Goal: Transaction & Acquisition: Book appointment/travel/reservation

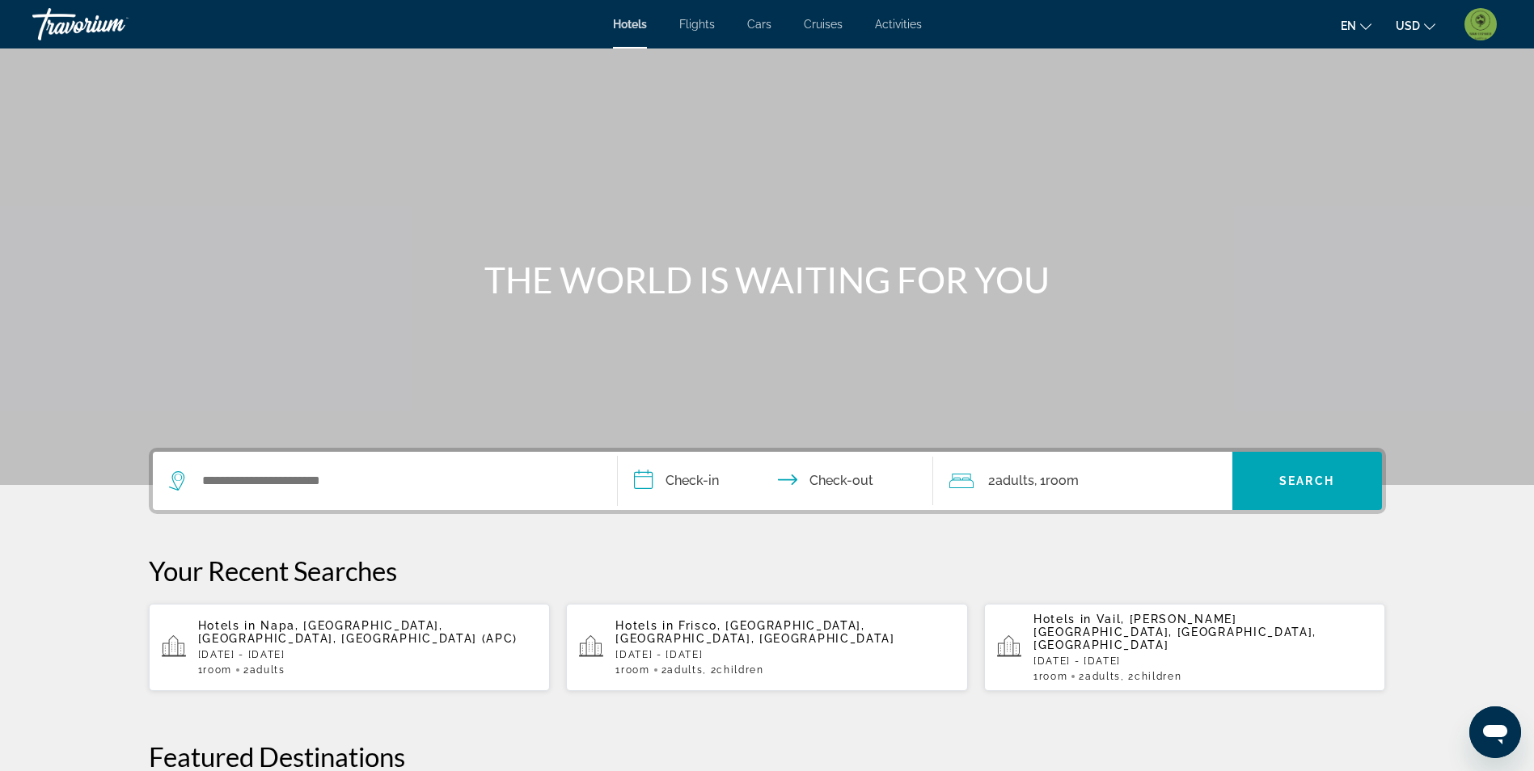
click at [1479, 11] on img "User Menu" at bounding box center [1480, 24] width 32 height 32
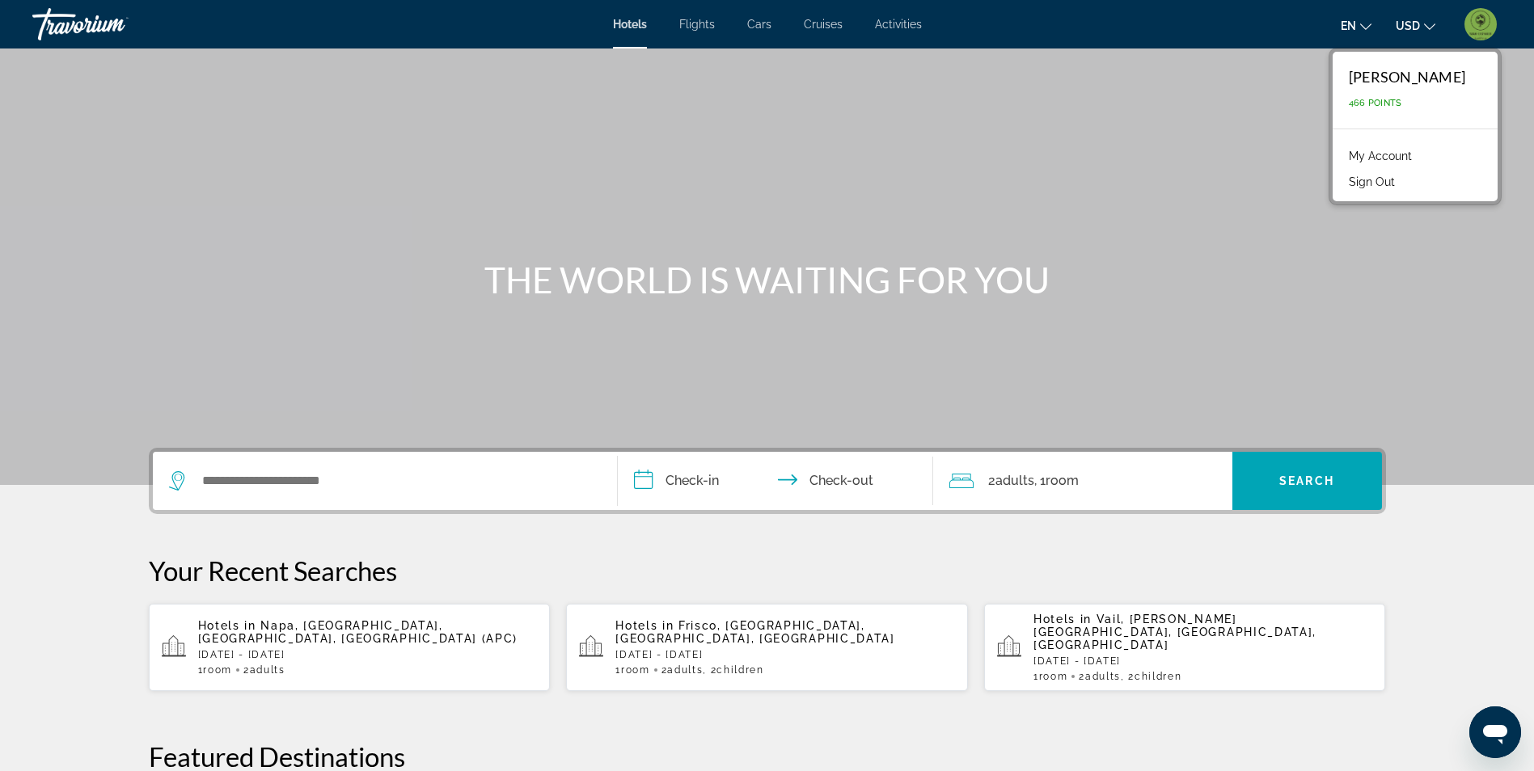
click at [1363, 154] on link "My Account" at bounding box center [1379, 156] width 79 height 21
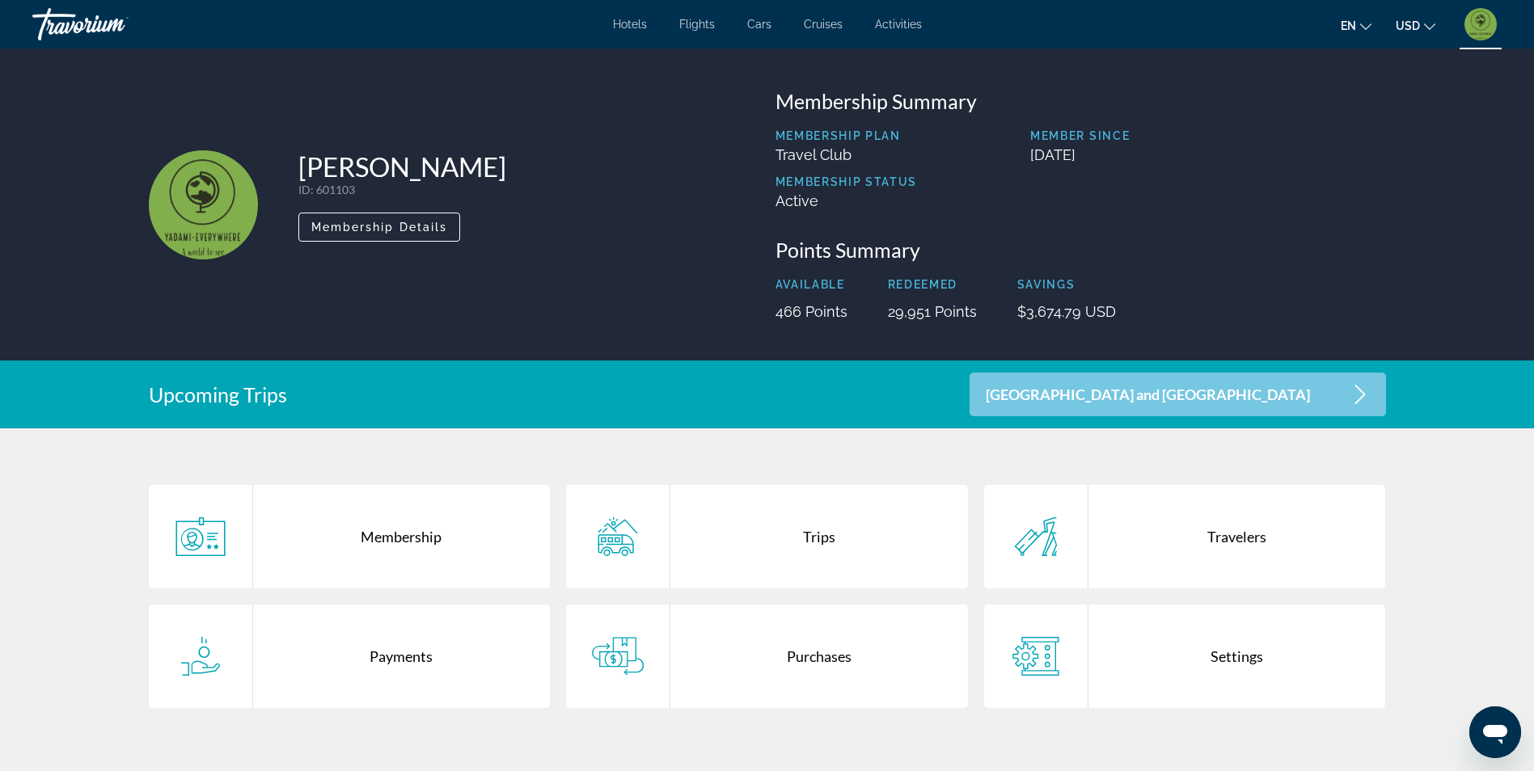
click at [876, 671] on div "Purchases" at bounding box center [819, 656] width 298 height 103
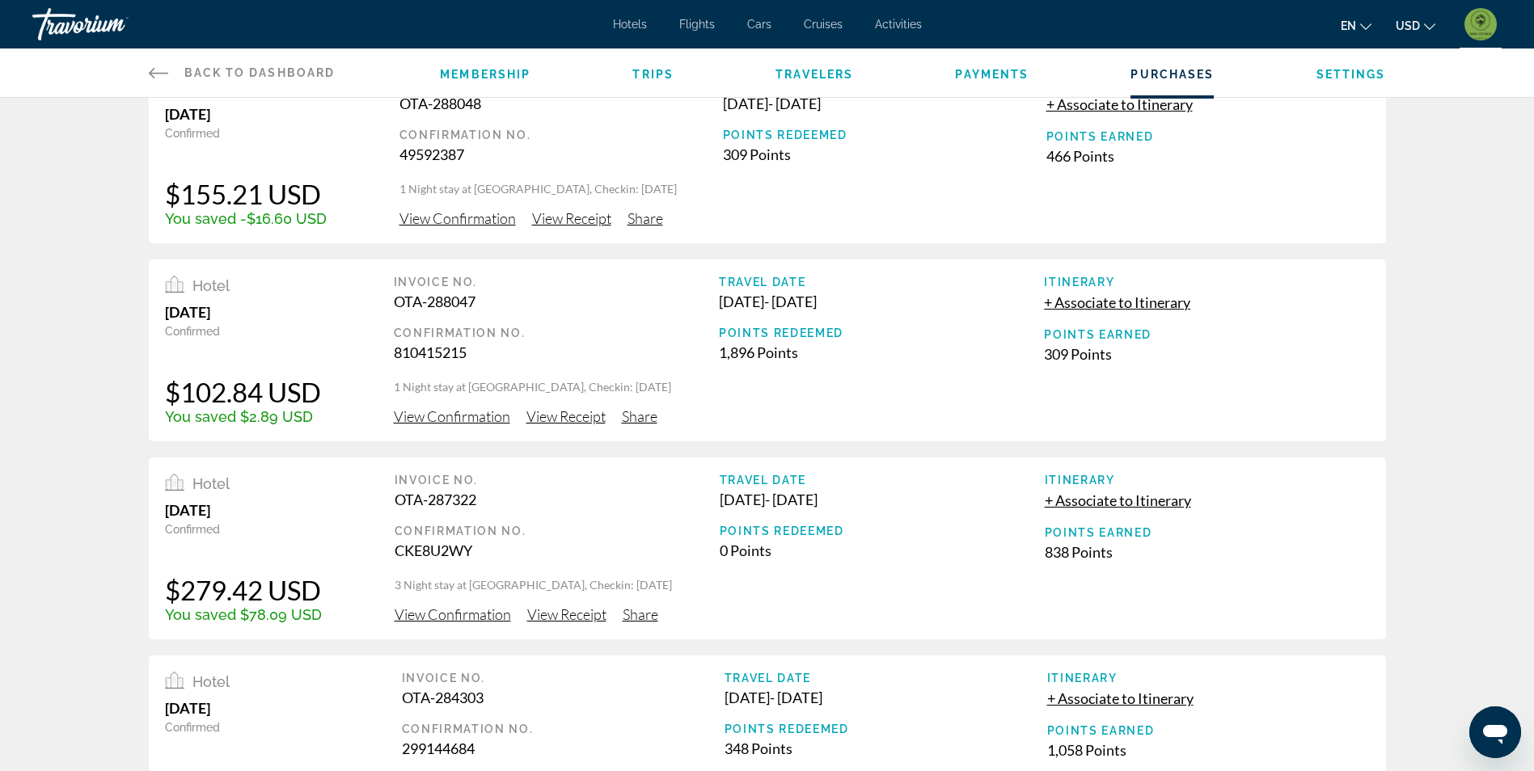
scroll to position [81, 0]
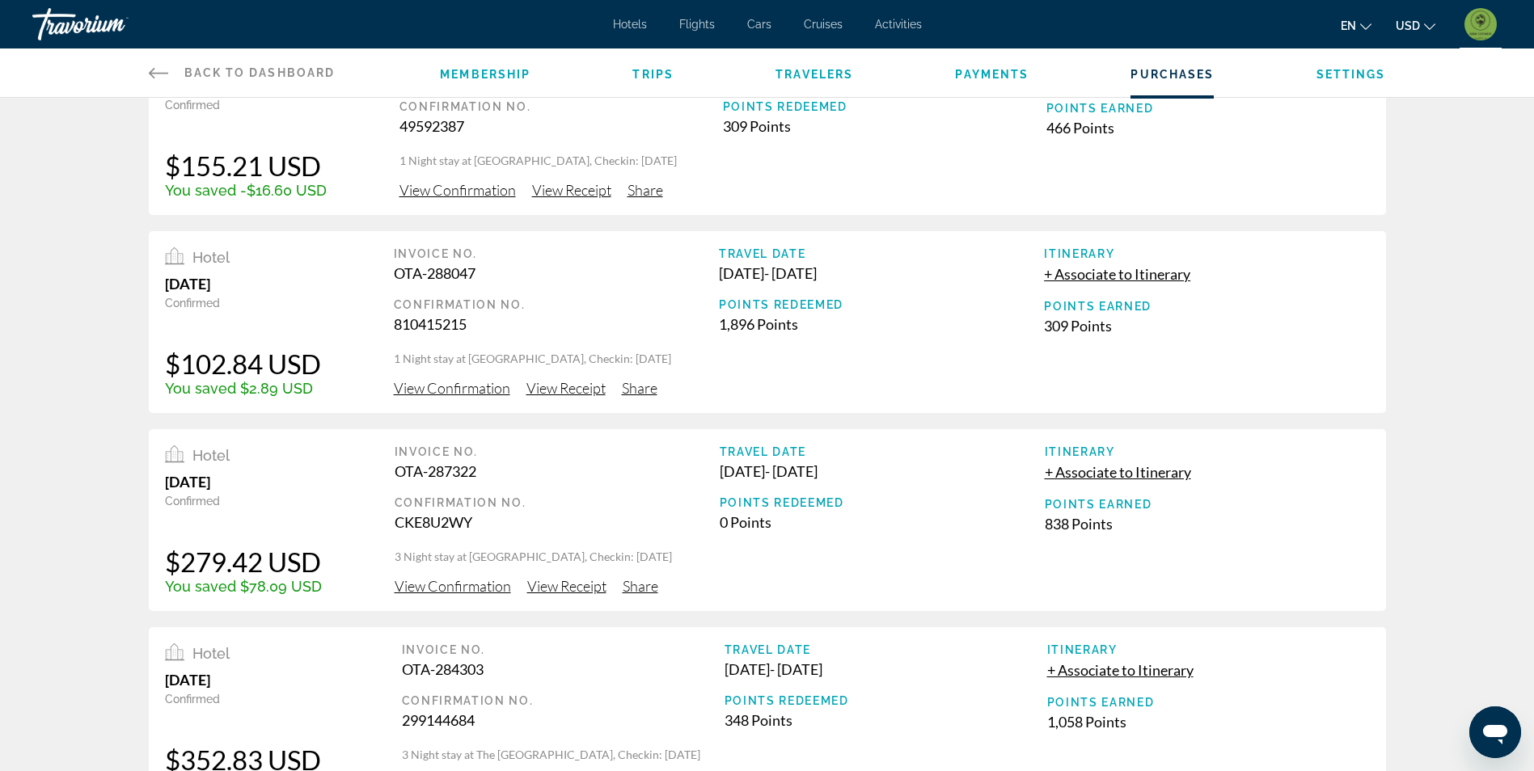
click at [472, 589] on span "View Confirmation" at bounding box center [453, 586] width 116 height 18
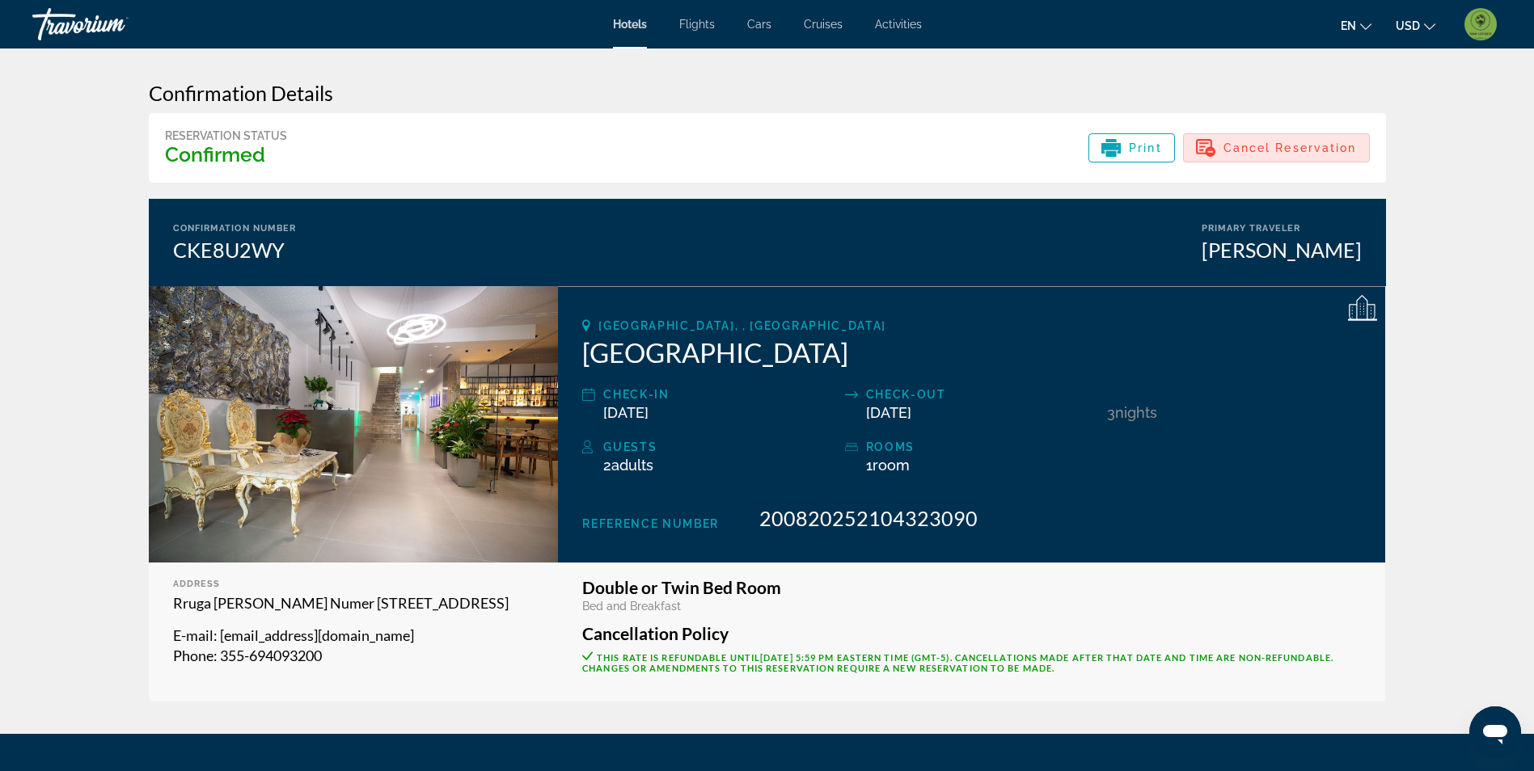
click at [1295, 156] on div "Cancel Reservation" at bounding box center [1276, 147] width 161 height 19
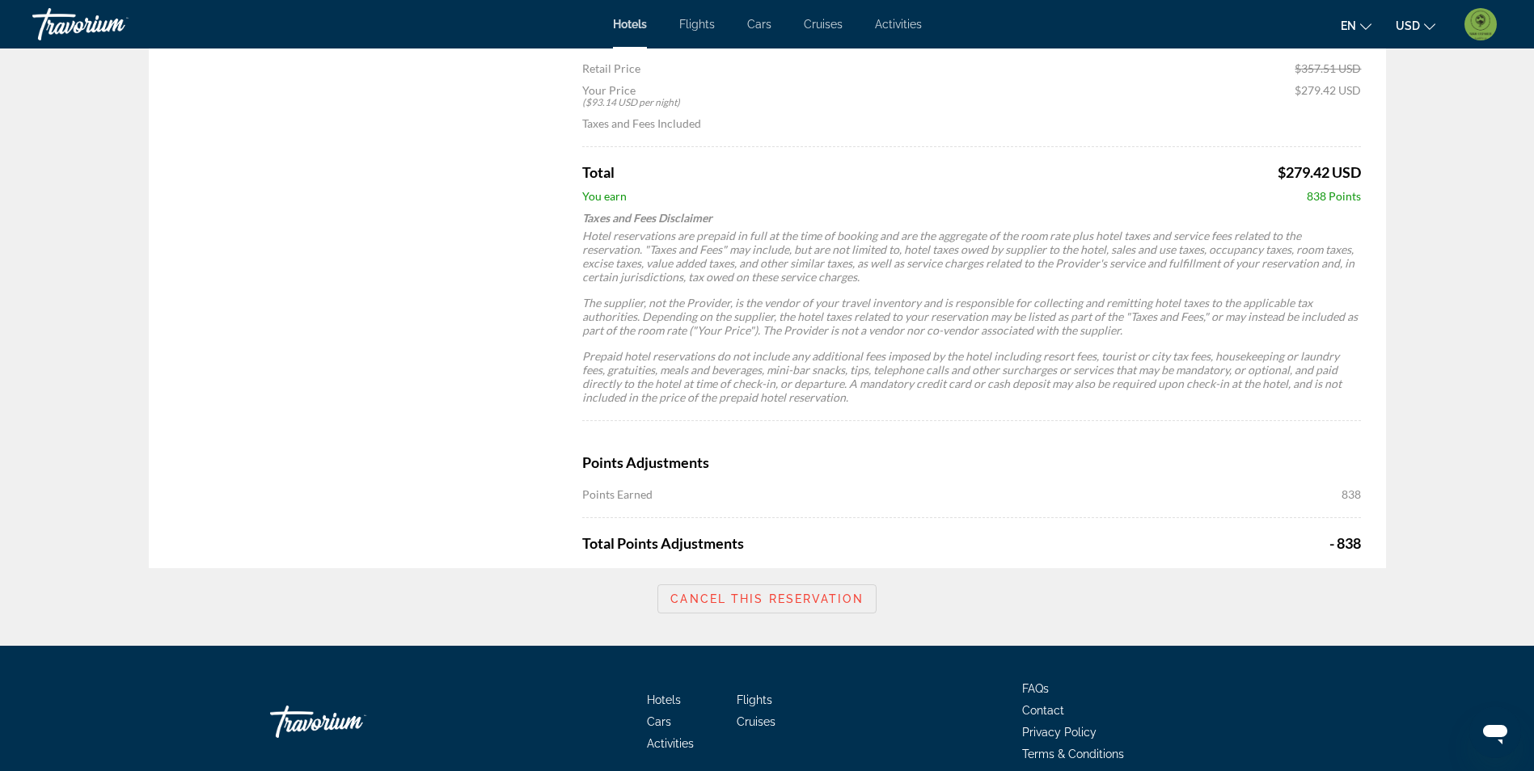
scroll to position [889, 0]
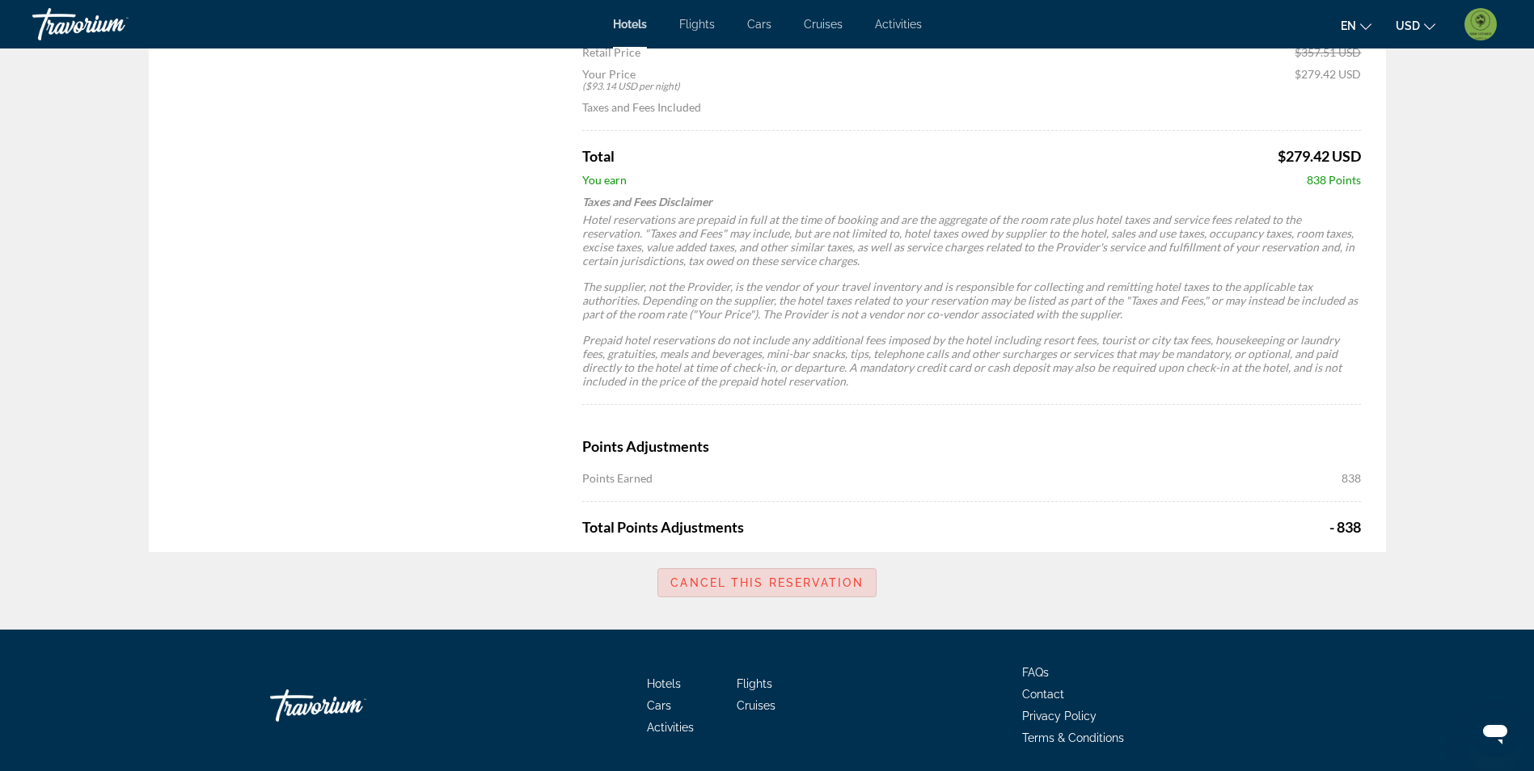
click at [773, 580] on span "Cancel this reservation" at bounding box center [766, 582] width 192 height 13
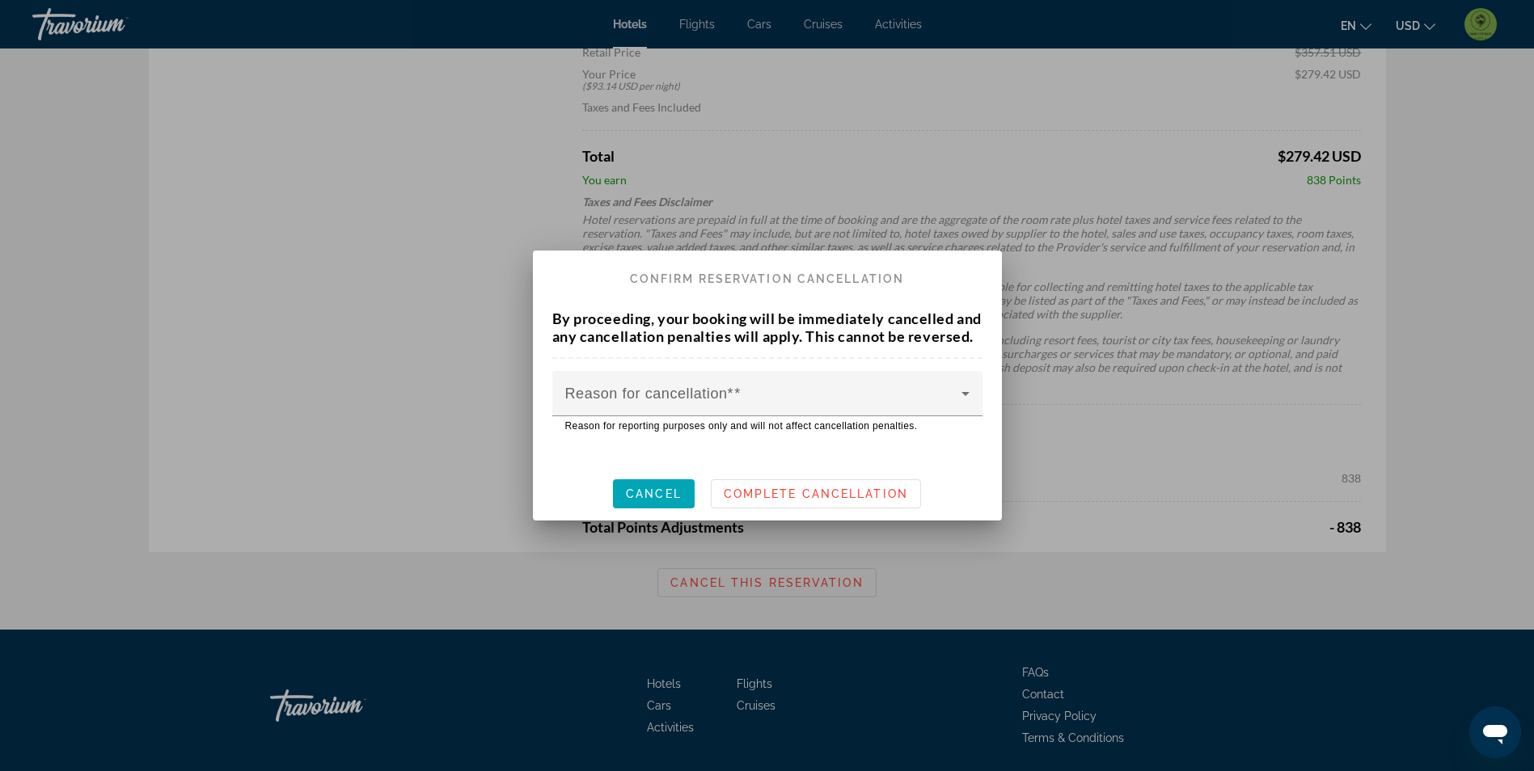
scroll to position [0, 0]
click at [794, 407] on span at bounding box center [763, 399] width 396 height 19
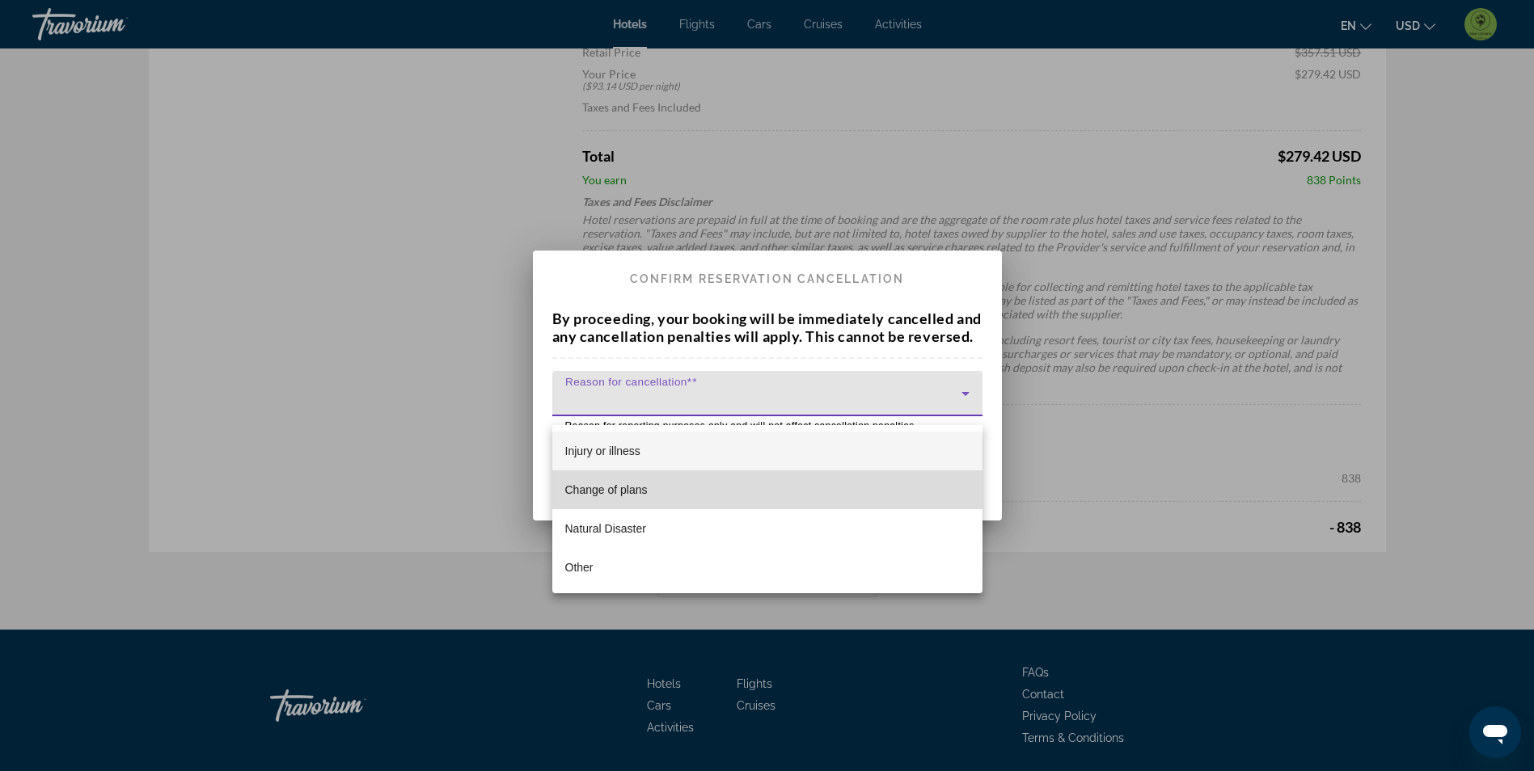
click at [745, 480] on mat-option "Change of plans" at bounding box center [767, 490] width 430 height 39
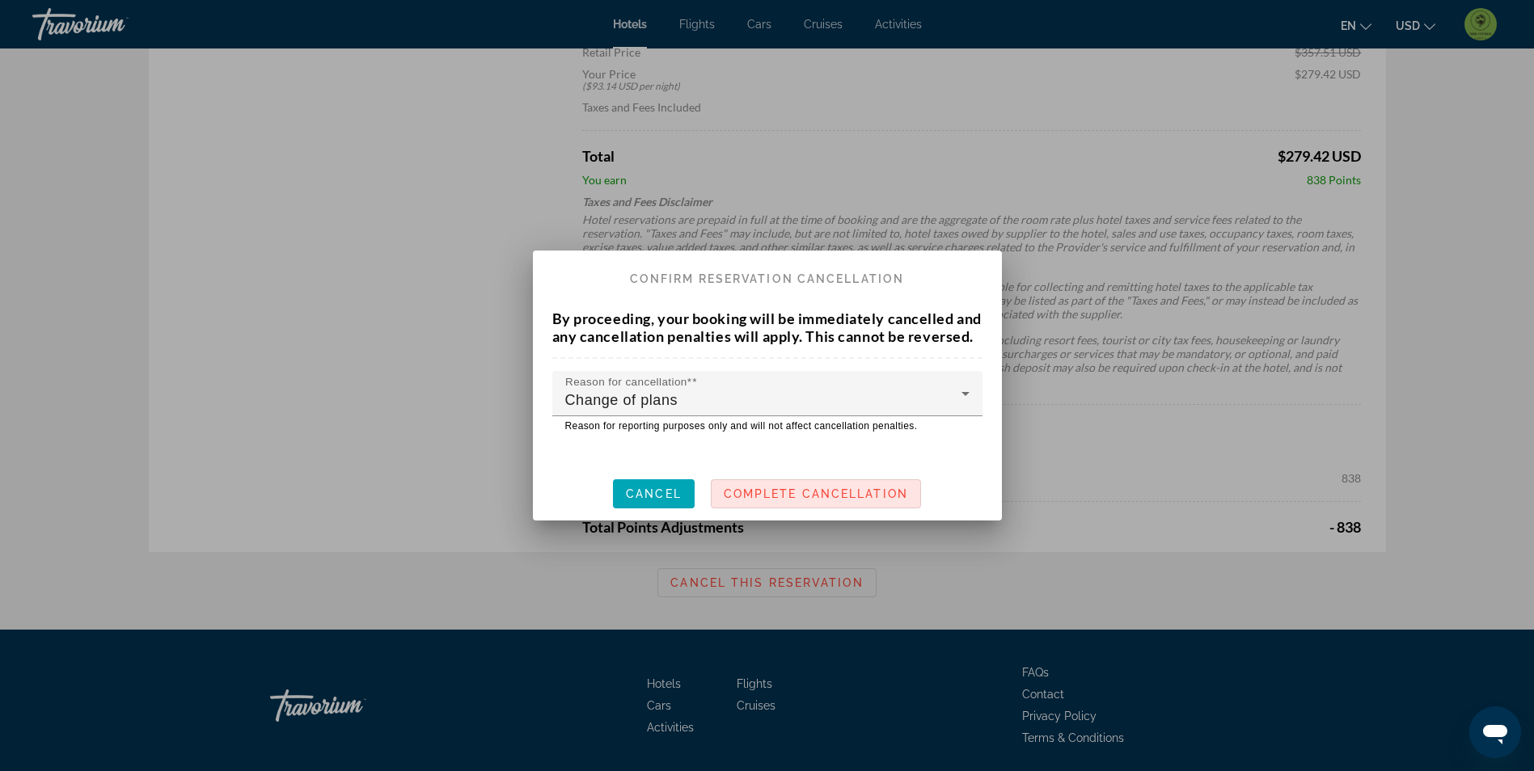
click at [884, 513] on span at bounding box center [815, 494] width 209 height 39
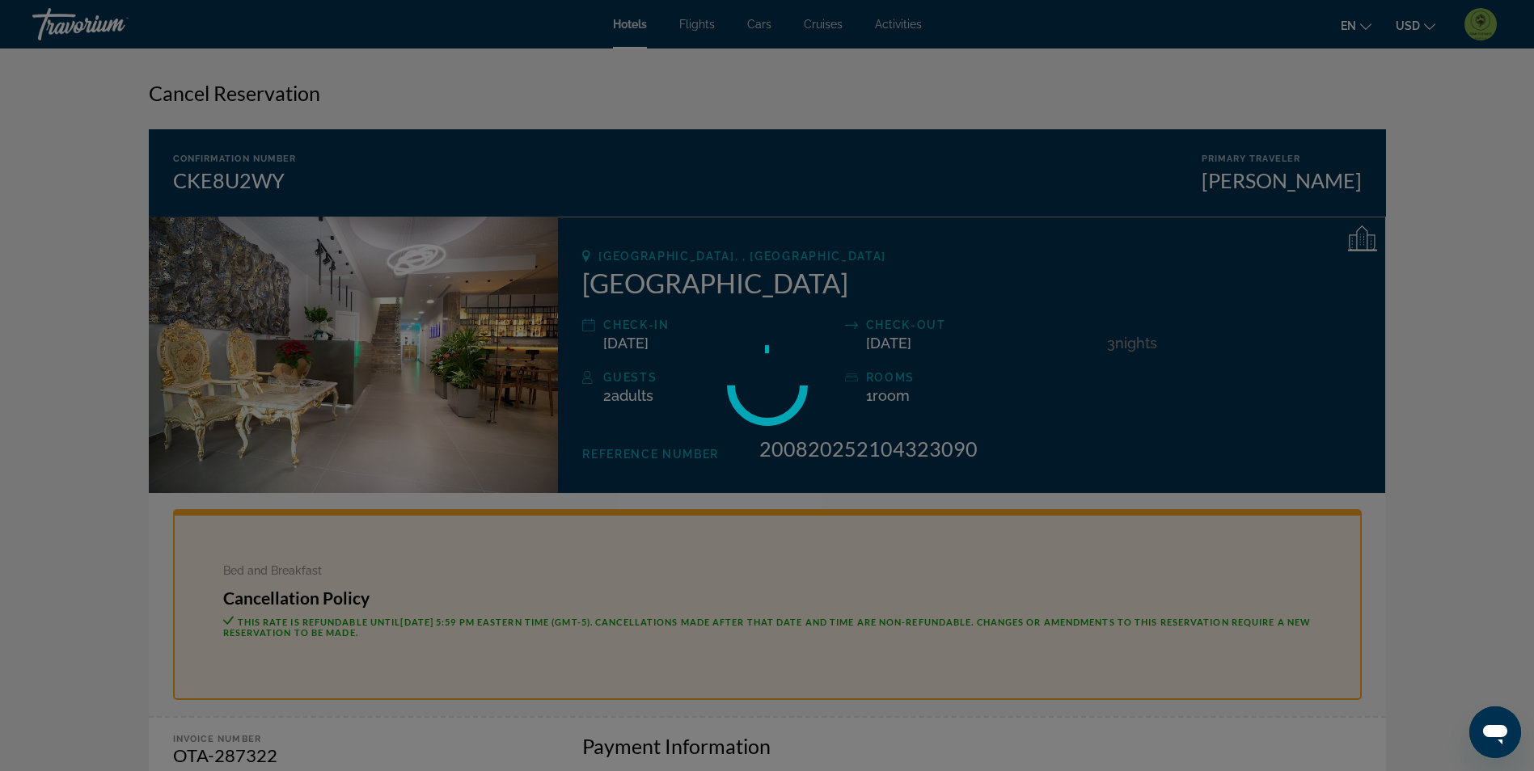
scroll to position [889, 0]
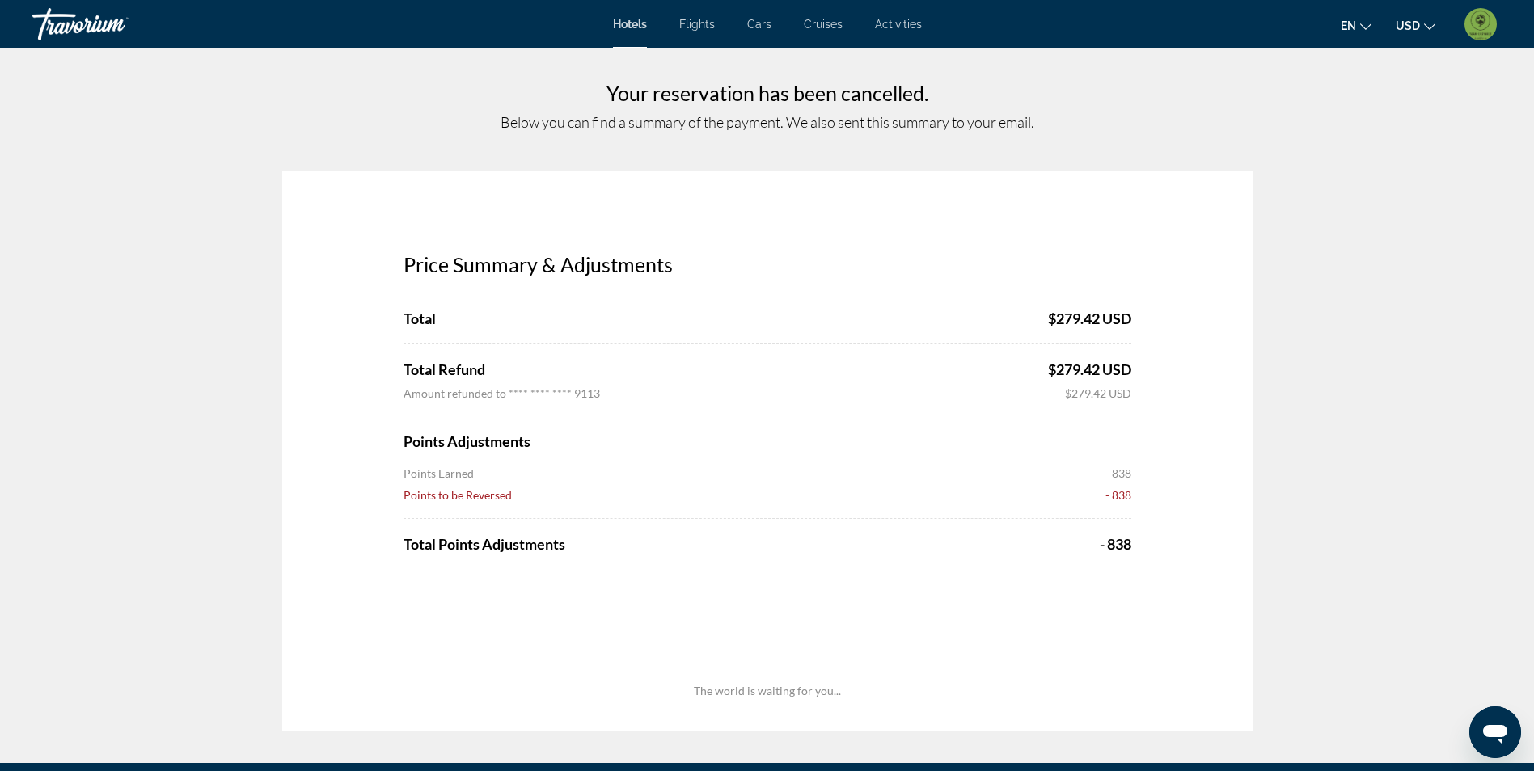
click at [1470, 23] on img "User Menu" at bounding box center [1480, 24] width 32 height 32
click at [1378, 154] on link "My Account" at bounding box center [1379, 156] width 79 height 21
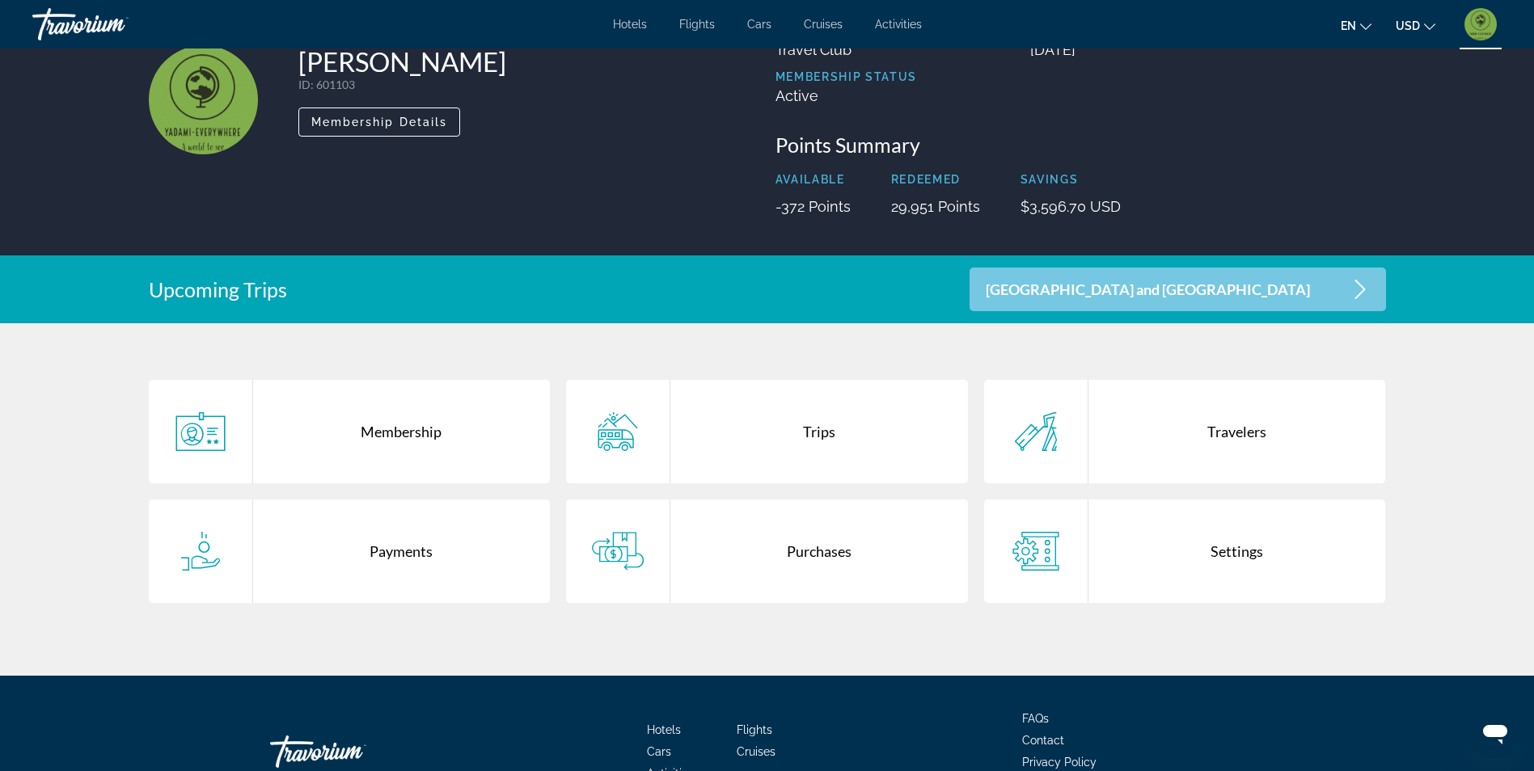
scroll to position [162, 0]
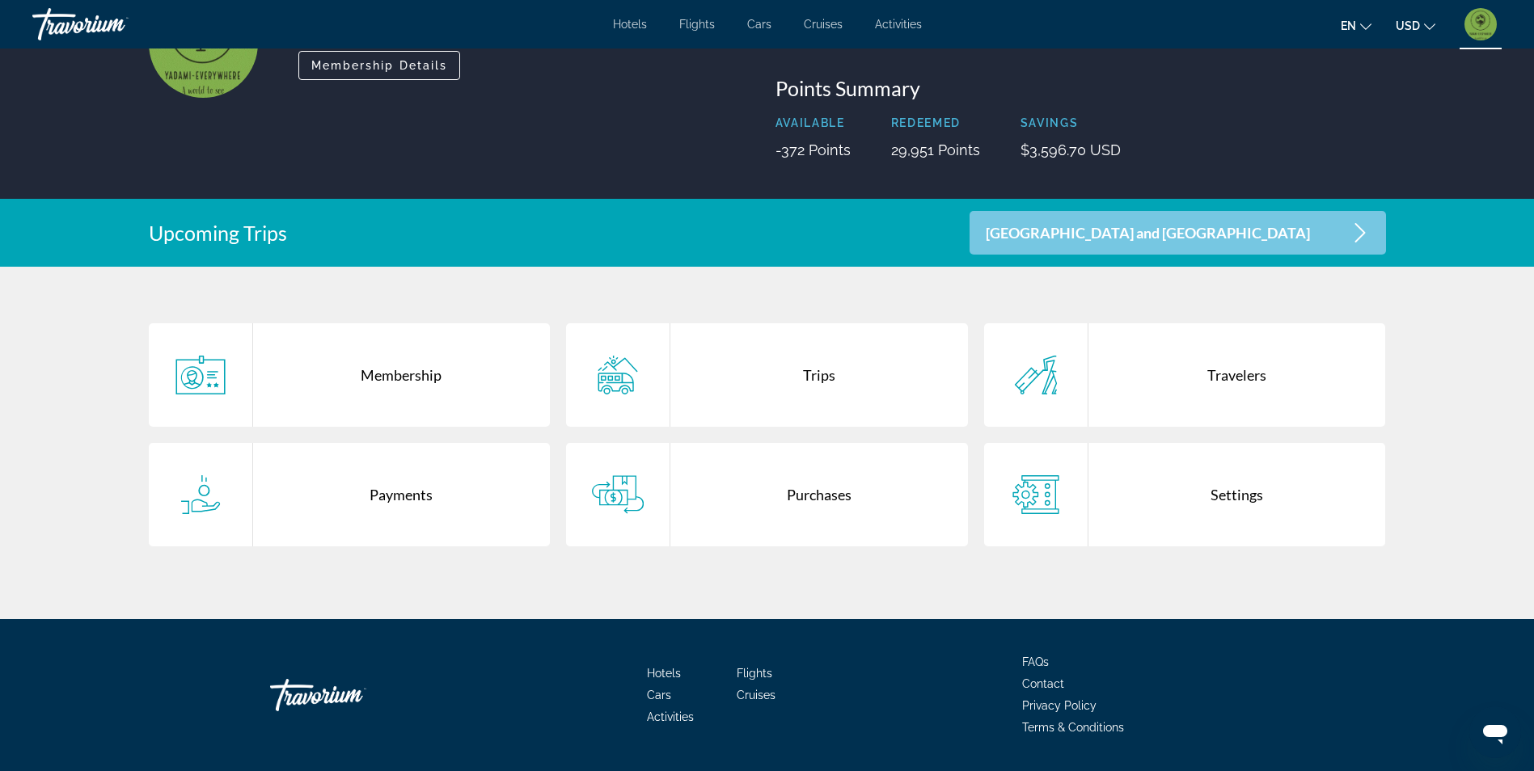
click at [821, 477] on div "Purchases" at bounding box center [819, 494] width 298 height 103
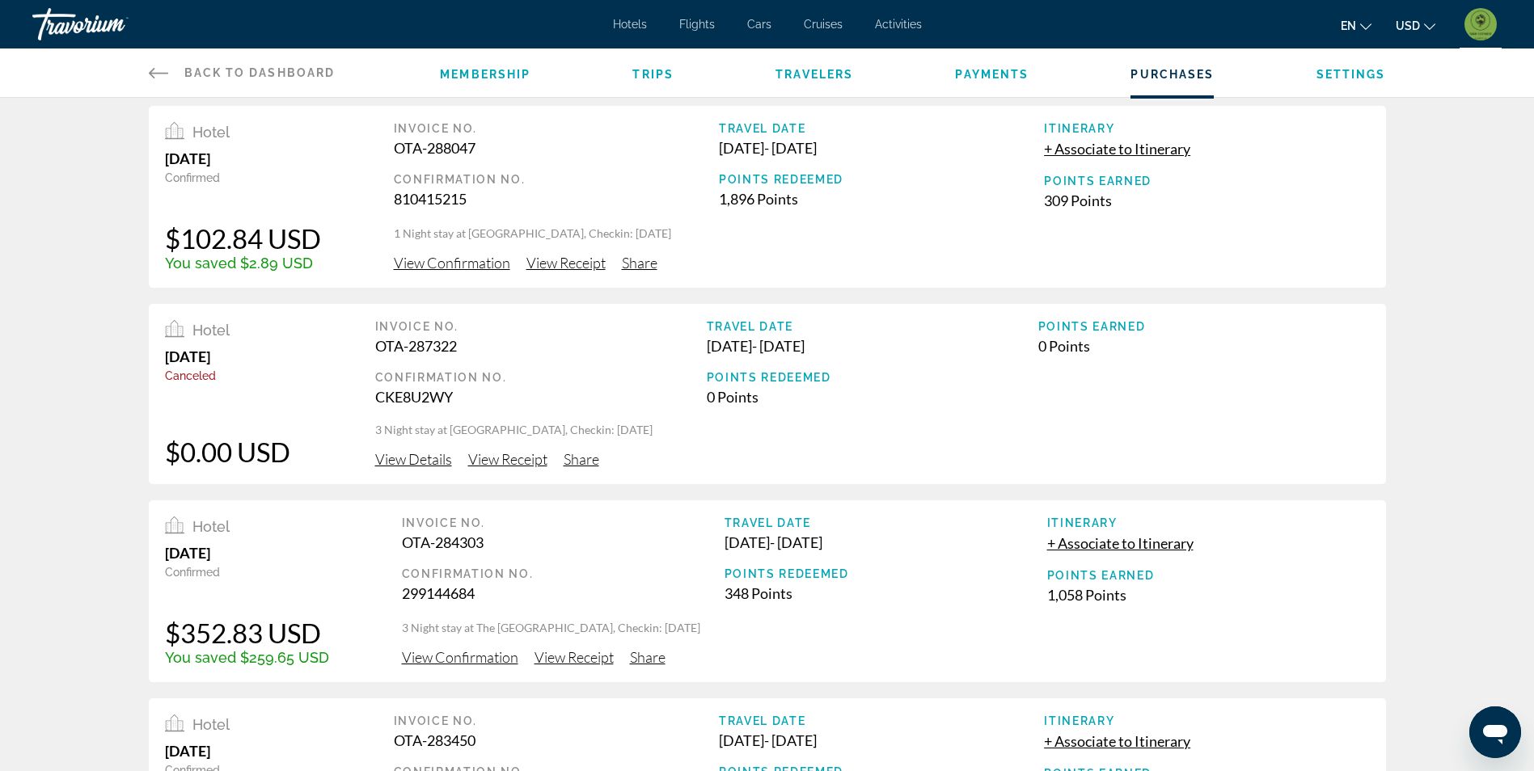
scroll to position [243, 0]
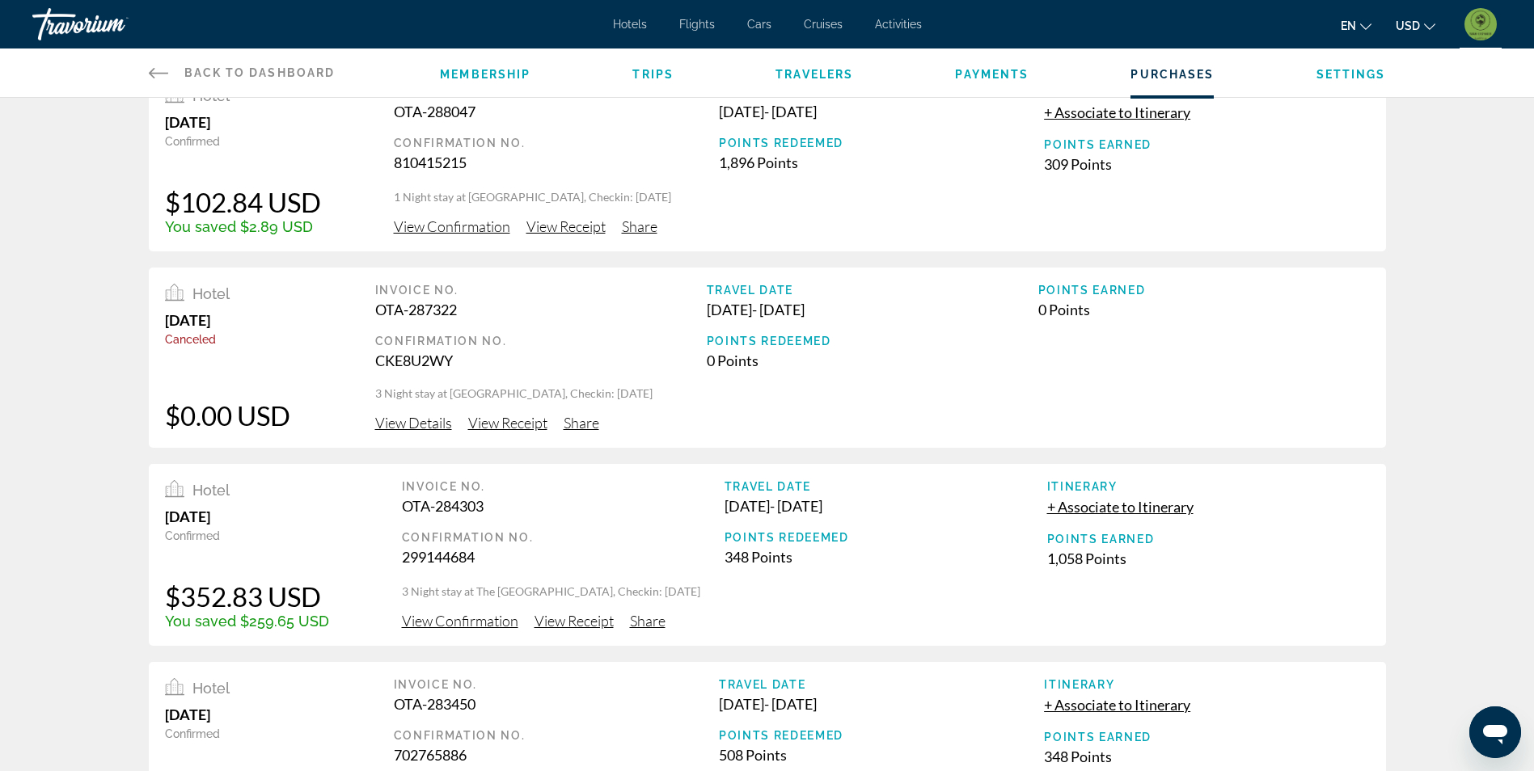
click at [883, 30] on span "Activities" at bounding box center [898, 24] width 47 height 13
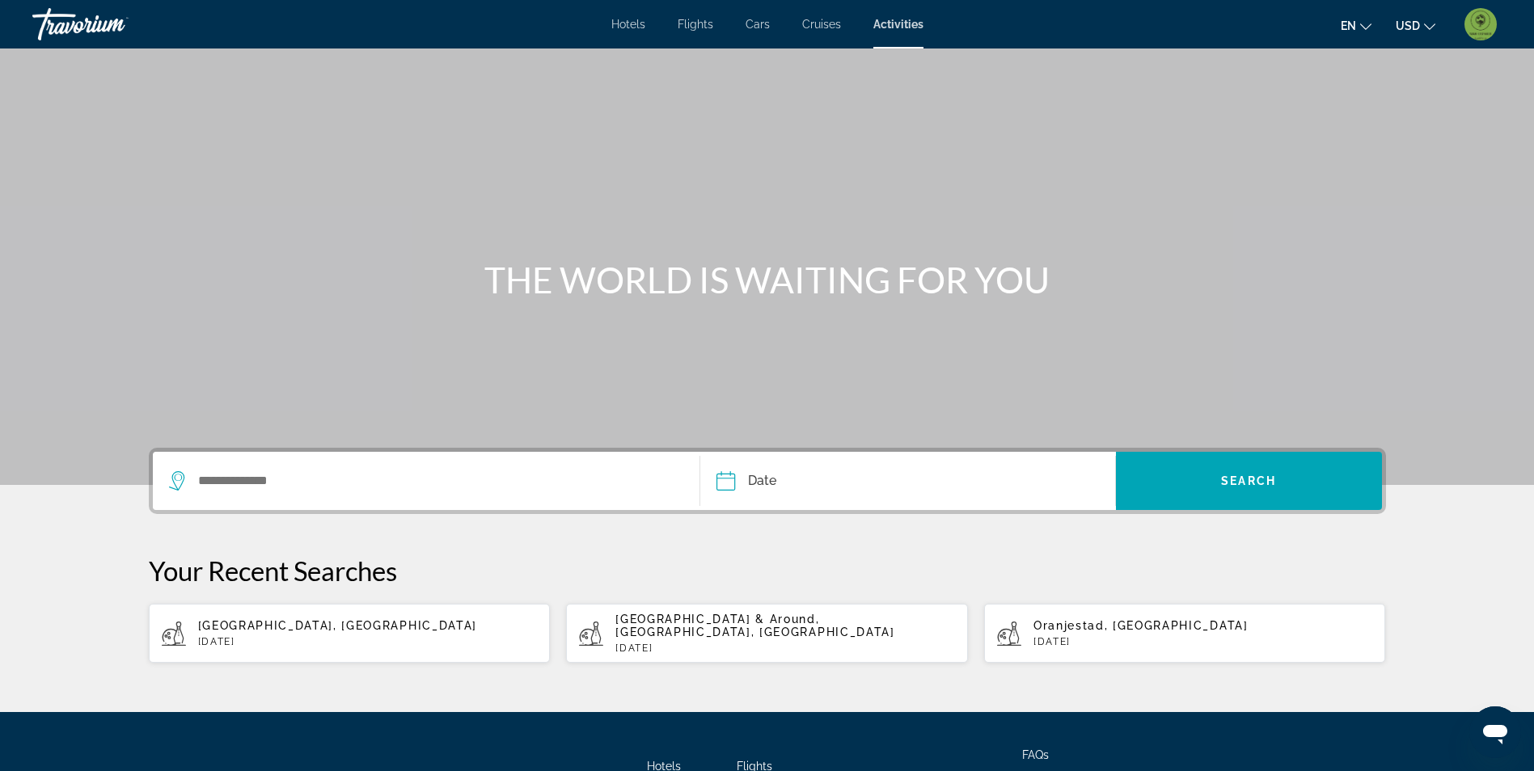
click at [306, 466] on div "Search widget" at bounding box center [426, 481] width 515 height 58
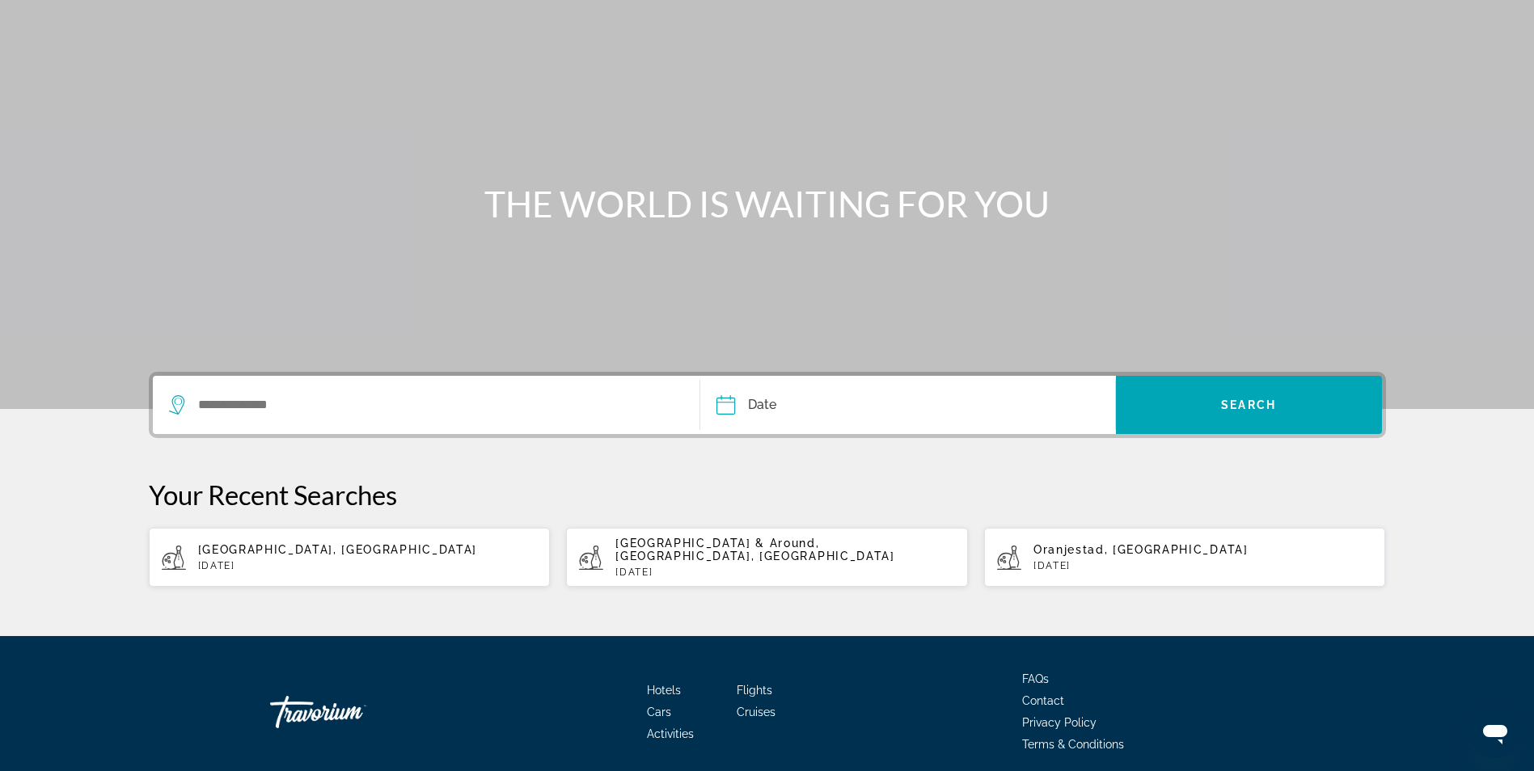
scroll to position [126, 0]
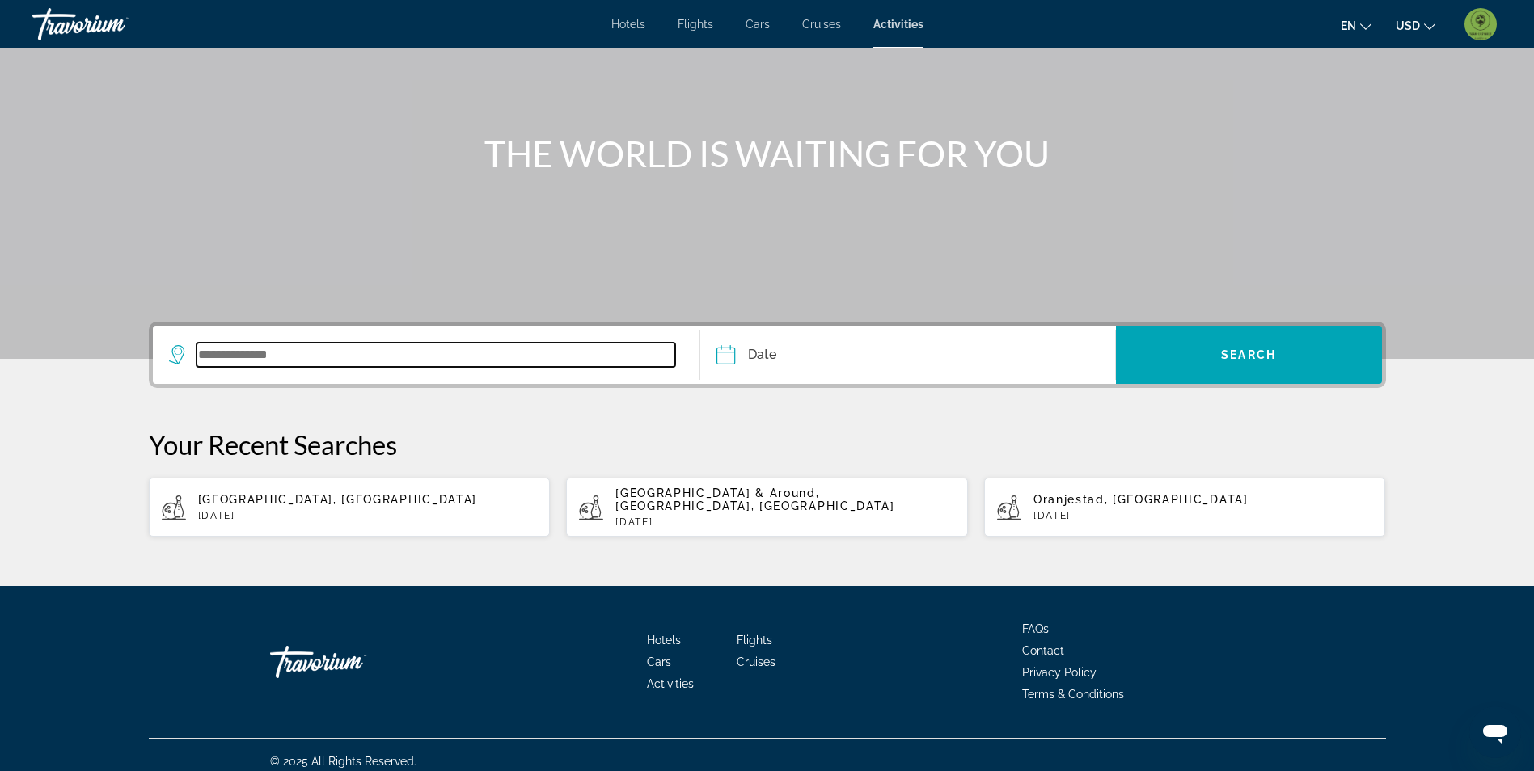
click at [281, 348] on input "Search widget" at bounding box center [435, 355] width 479 height 24
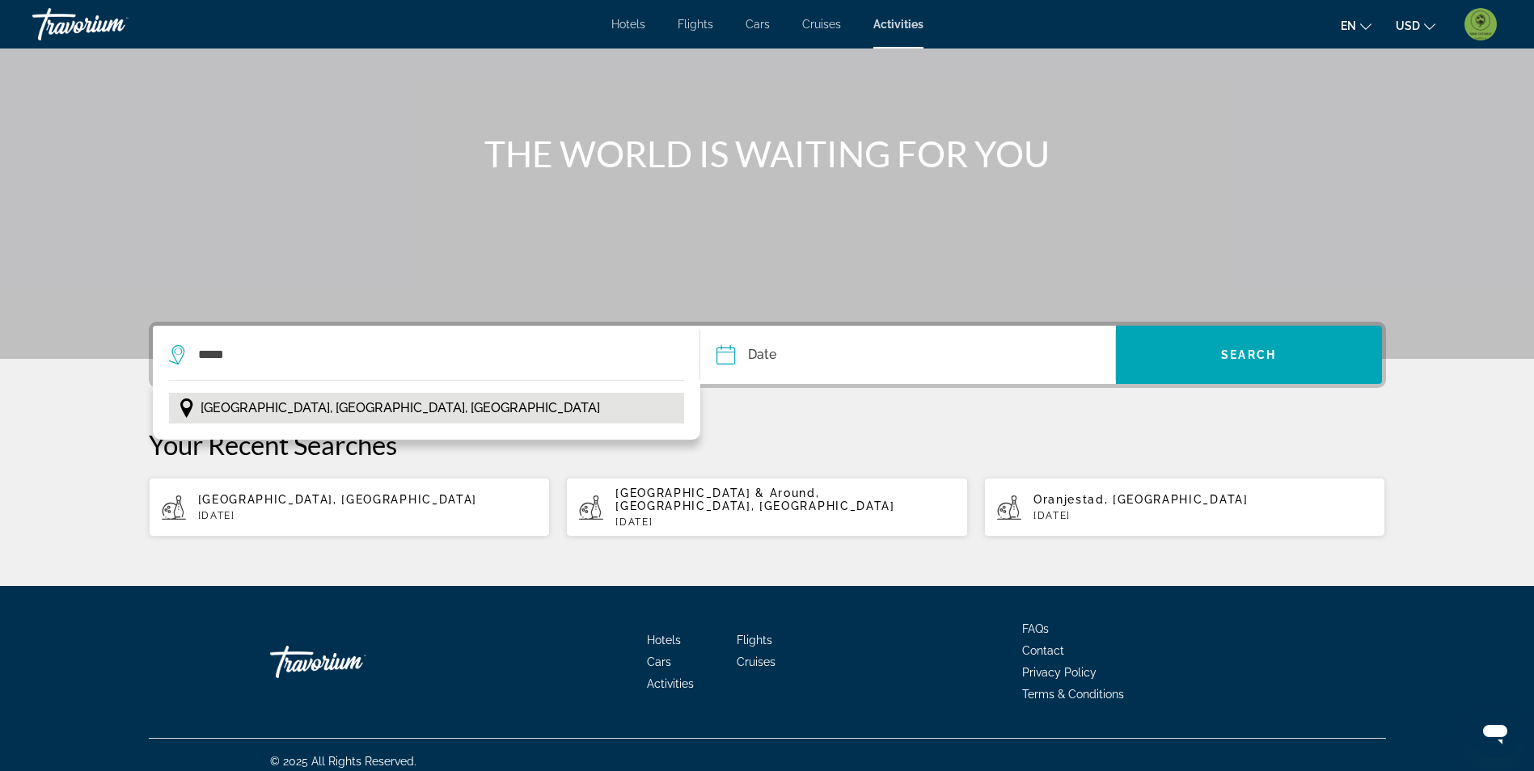
click at [349, 411] on span "[GEOGRAPHIC_DATA], [GEOGRAPHIC_DATA], [GEOGRAPHIC_DATA]" at bounding box center [399, 408] width 399 height 23
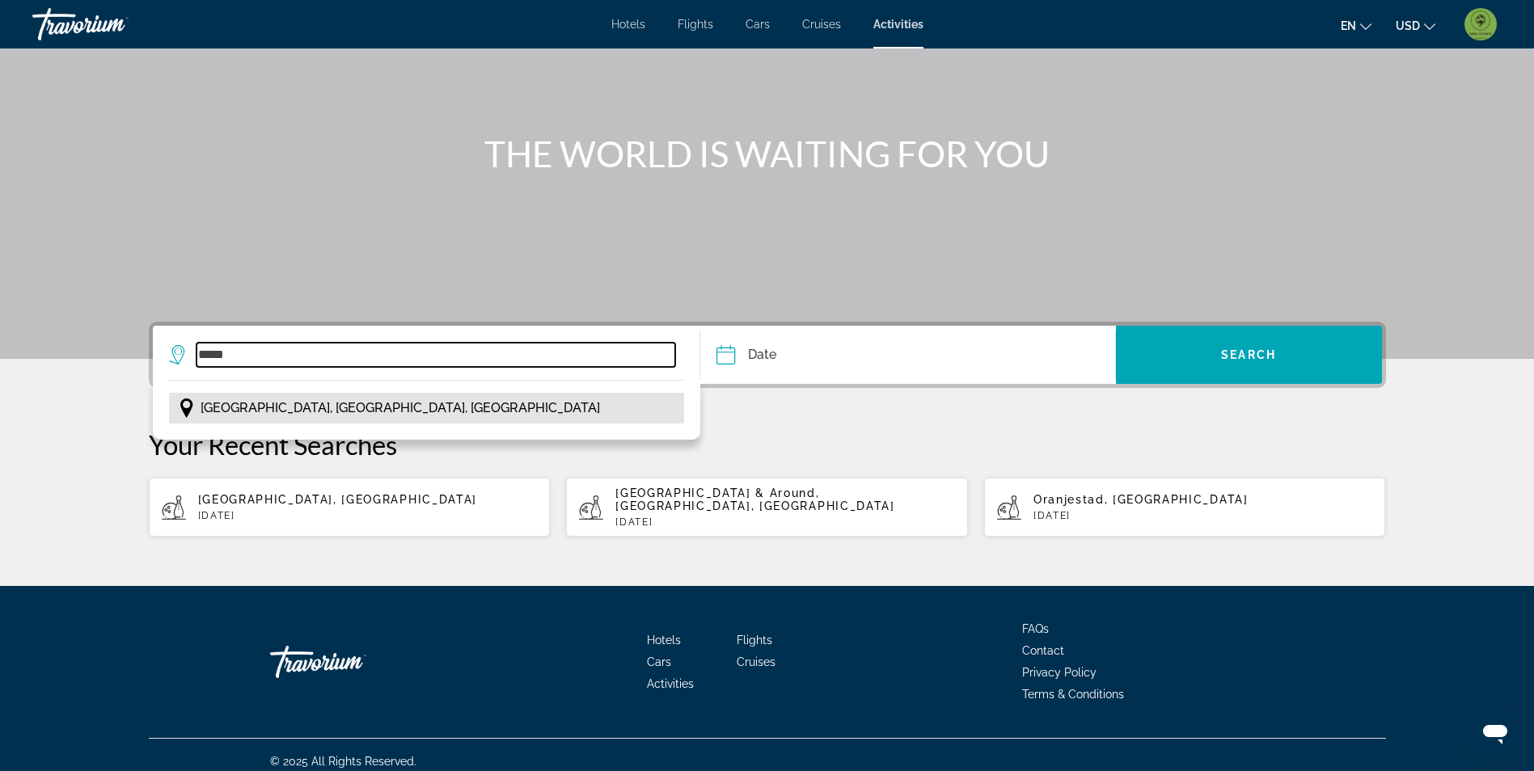
type input "**********"
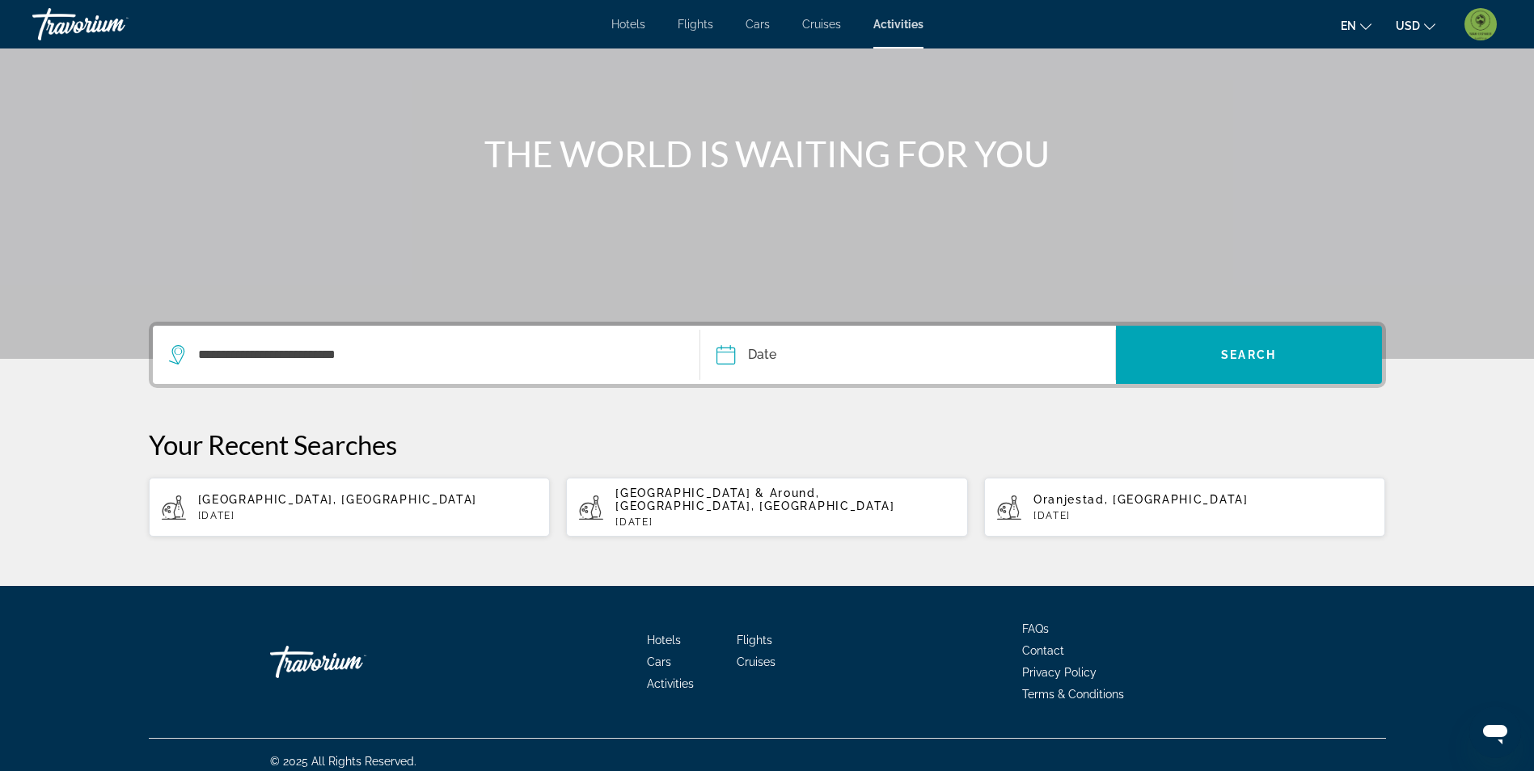
click at [782, 363] on input "Date" at bounding box center [814, 357] width 205 height 63
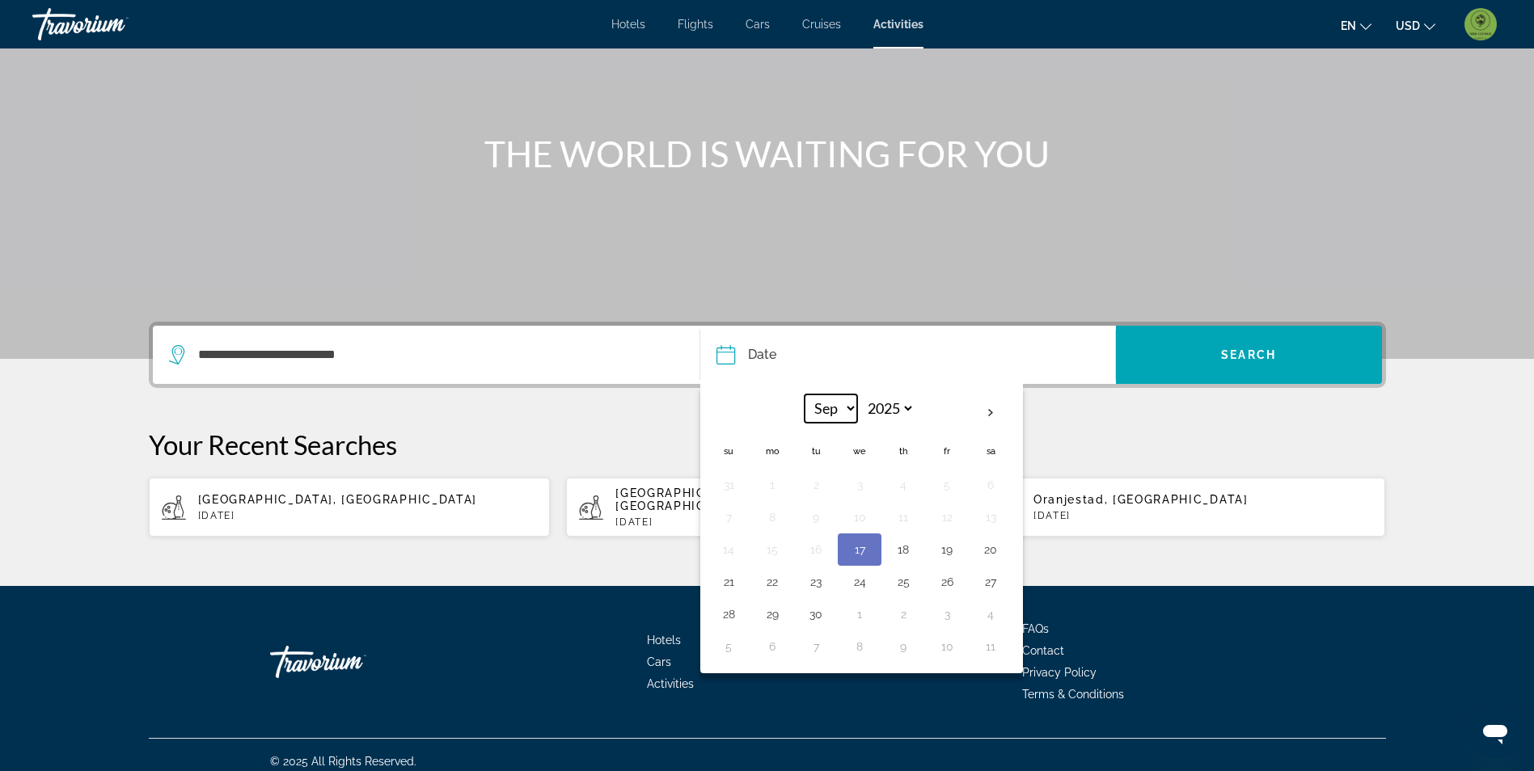
click at [836, 408] on select "*** *** *** *** *** *** *** *** *** *** *** ***" at bounding box center [830, 409] width 53 height 28
select select "*"
click at [804, 395] on select "*** *** *** *** *** *** *** *** *** *** *** ***" at bounding box center [830, 409] width 53 height 28
click at [779, 583] on button "20" at bounding box center [772, 582] width 26 height 23
type input "**********"
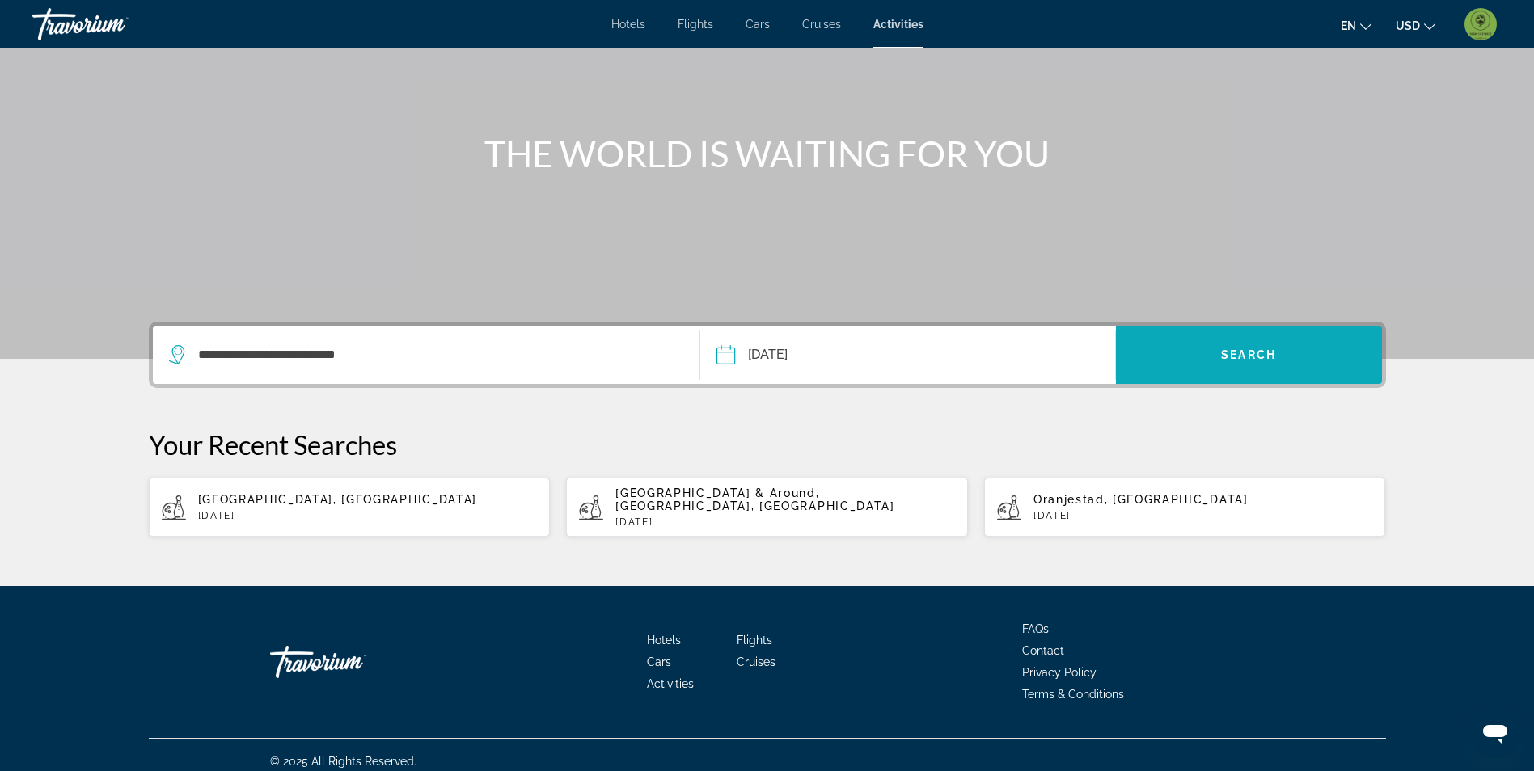
click at [1290, 360] on span "Search widget" at bounding box center [1249, 355] width 266 height 39
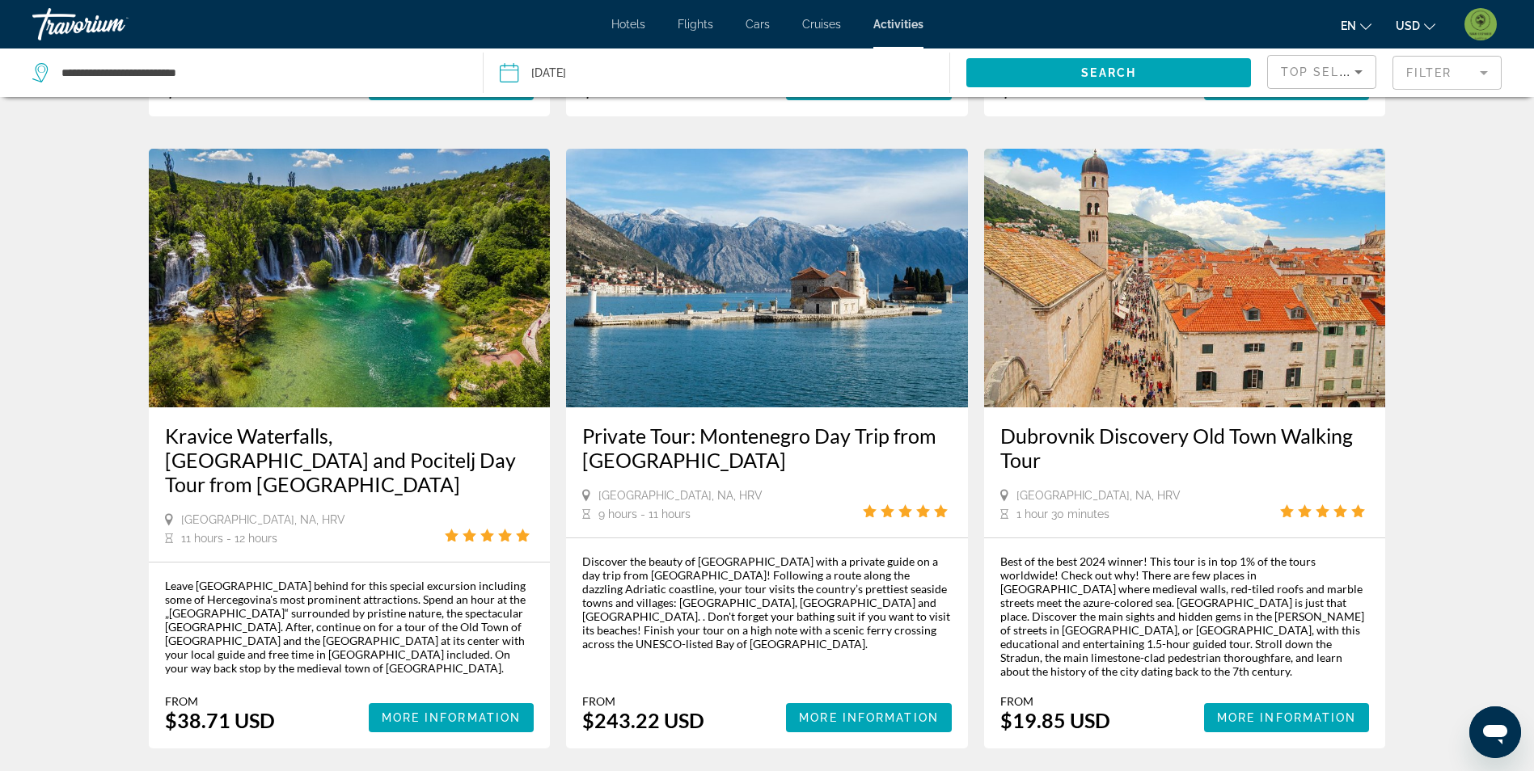
scroll to position [2183, 0]
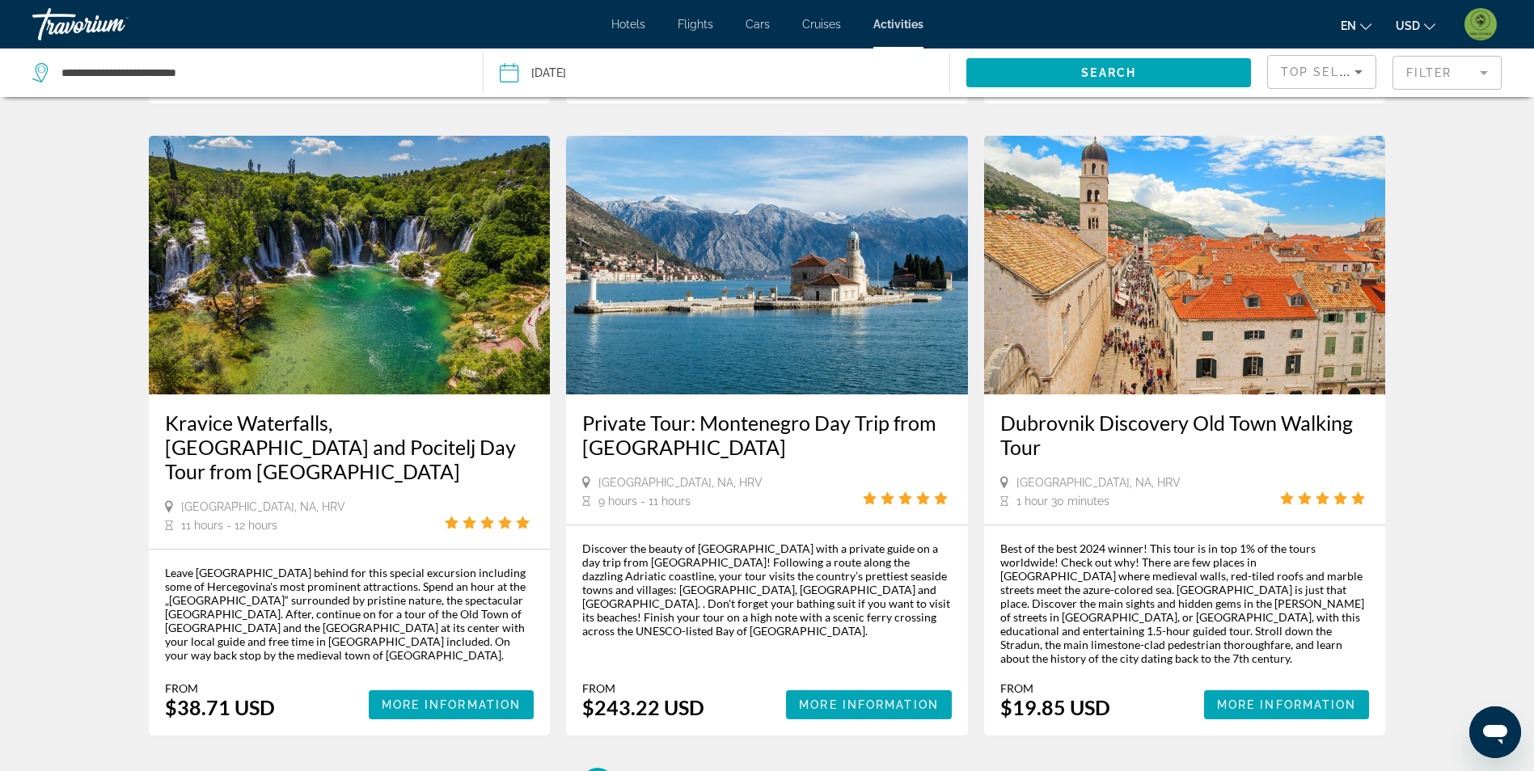
click at [1437, 61] on mat-form-field "Filter" at bounding box center [1446, 73] width 109 height 34
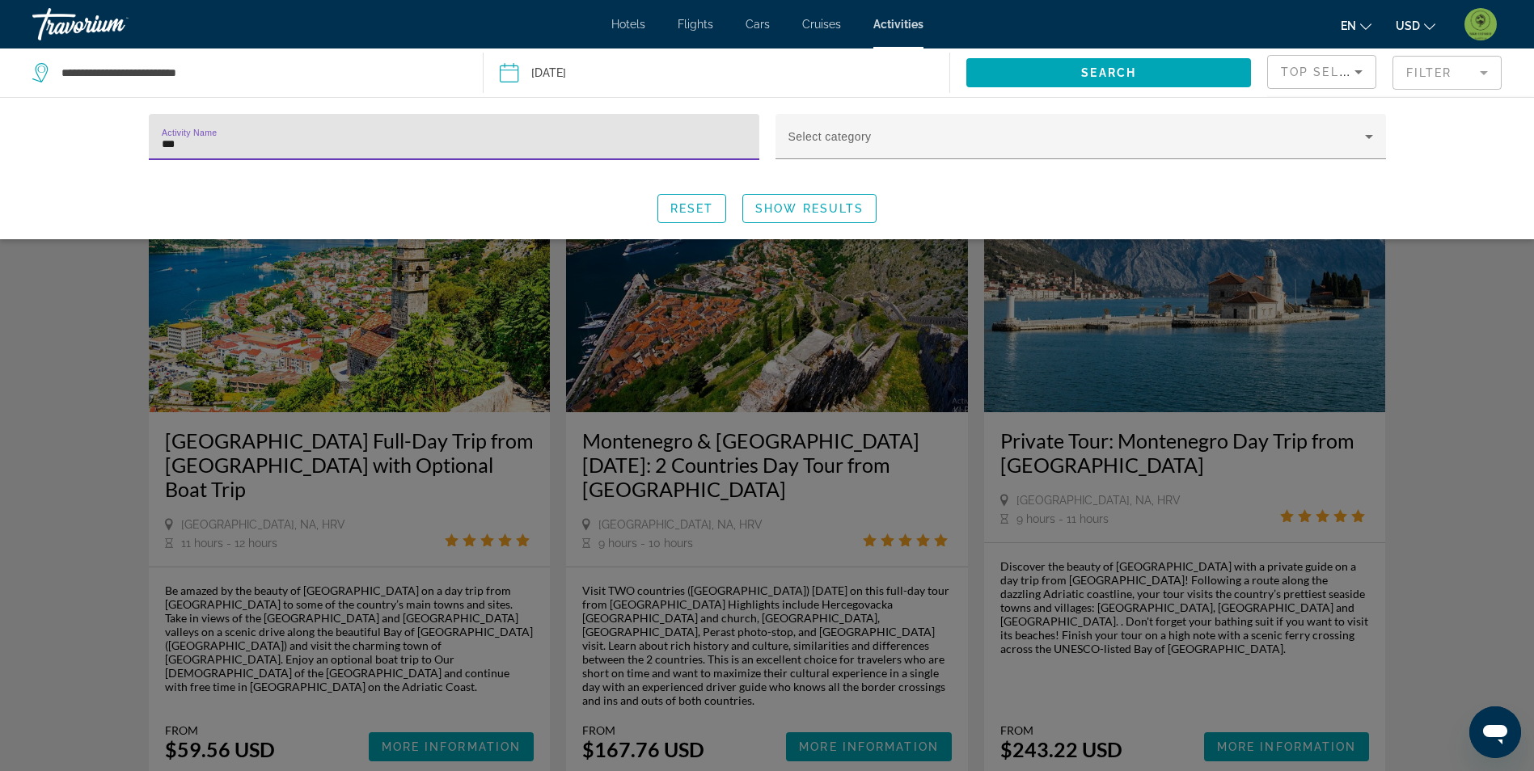
type input "***"
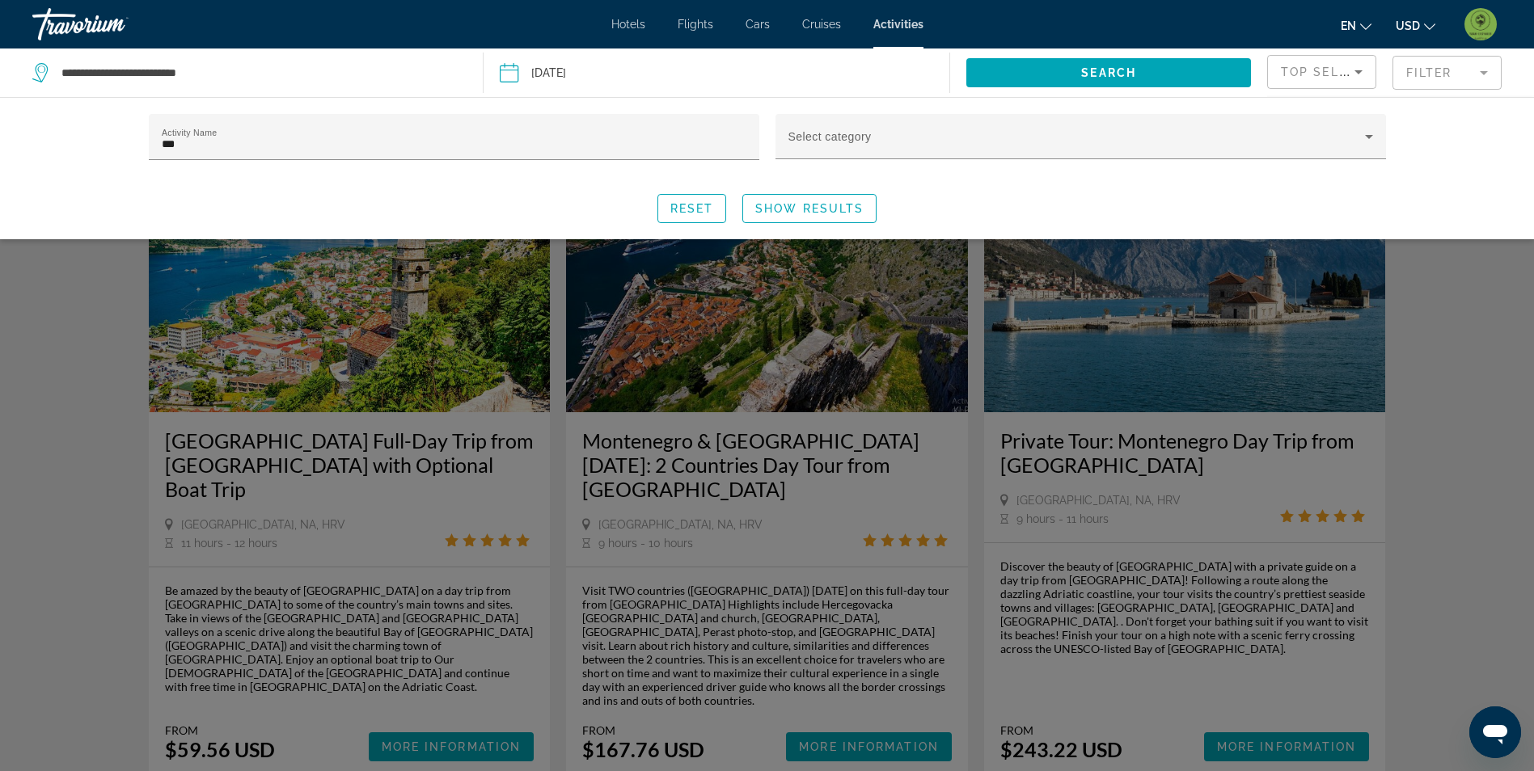
click at [65, 500] on div "Search widget" at bounding box center [767, 502] width 1534 height 537
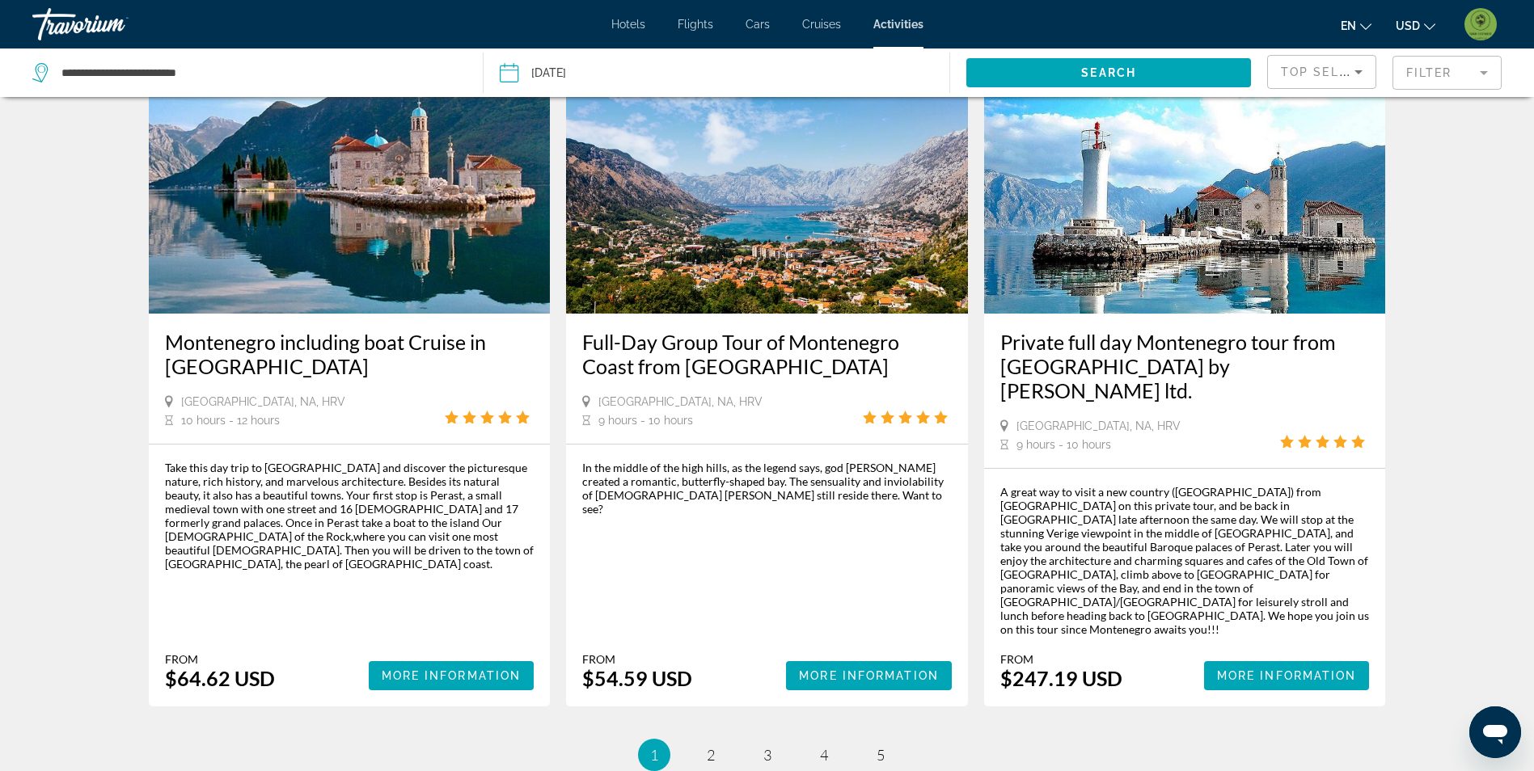
scroll to position [2243, 0]
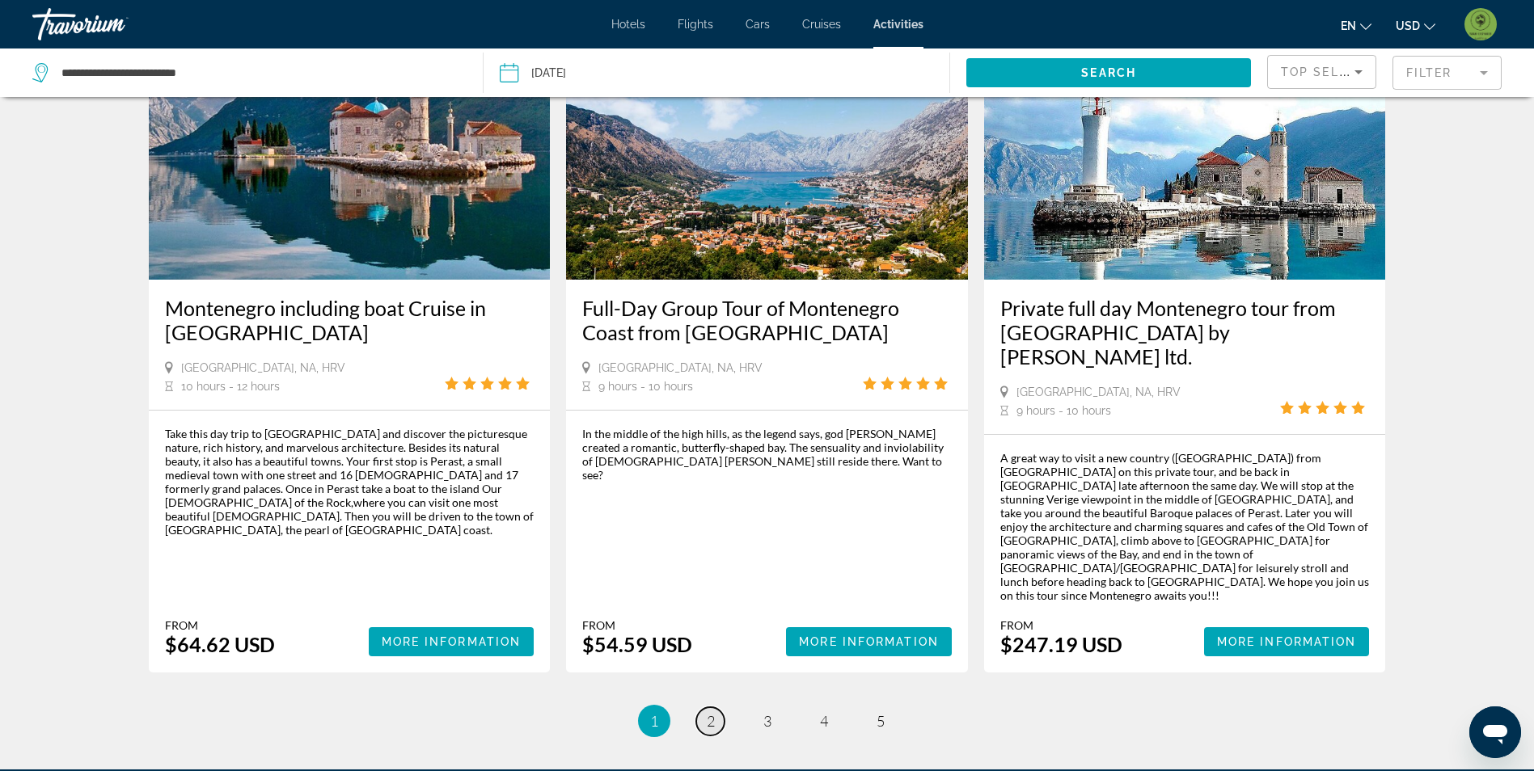
click at [707, 712] on span "2" at bounding box center [711, 721] width 8 height 18
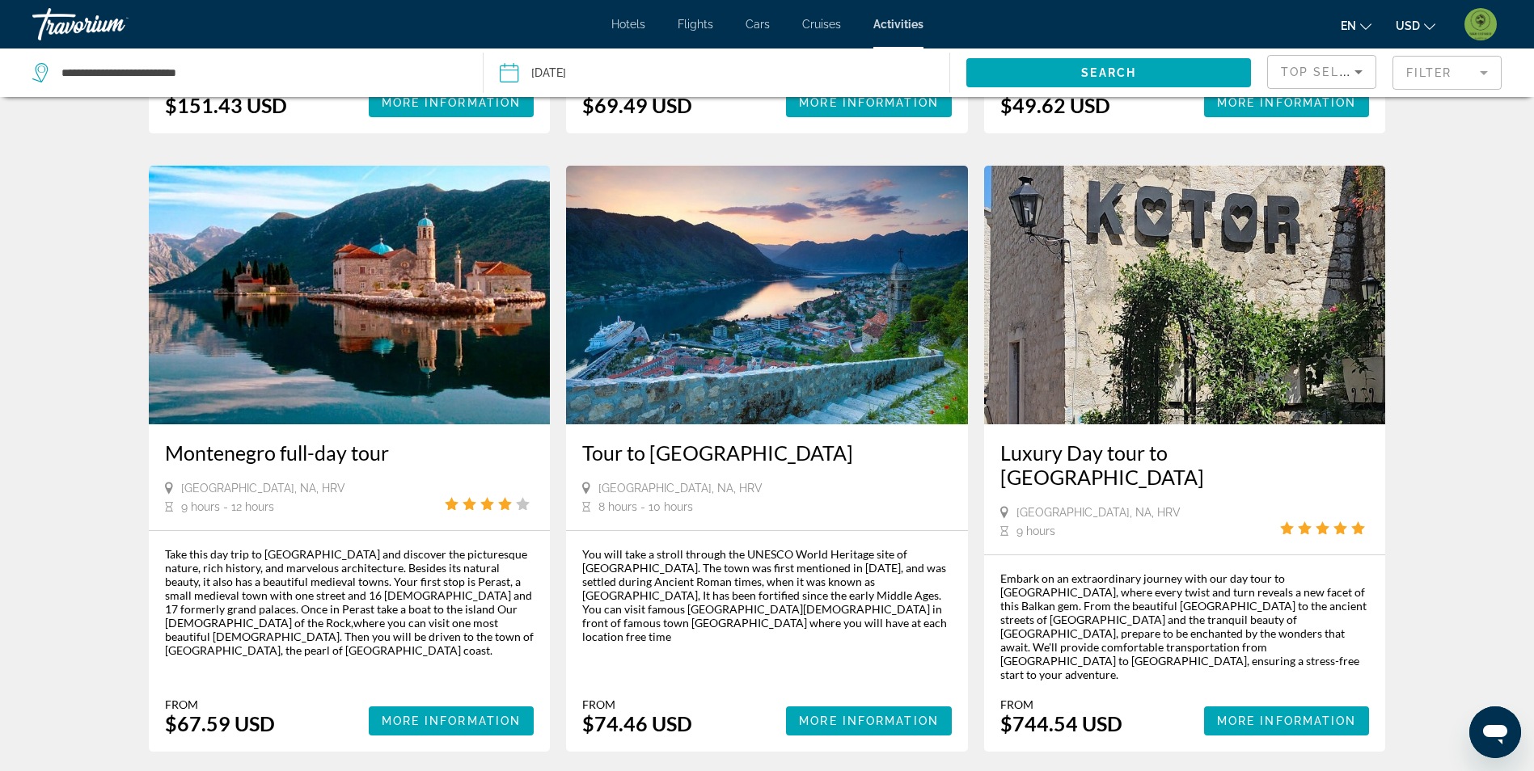
scroll to position [2102, 0]
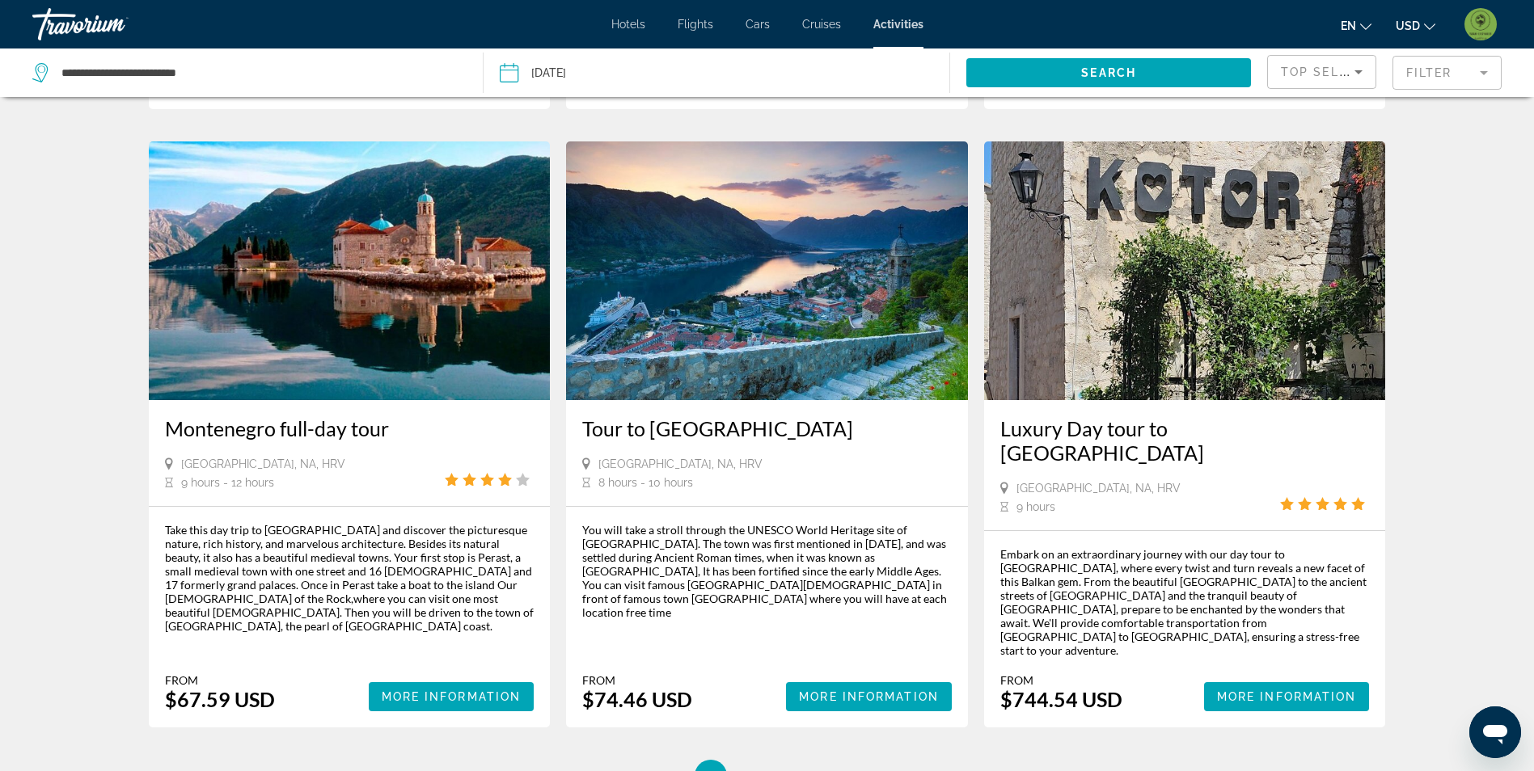
click at [777, 760] on li "page 3" at bounding box center [767, 776] width 32 height 32
click at [767, 767] on span "3" at bounding box center [767, 776] width 8 height 18
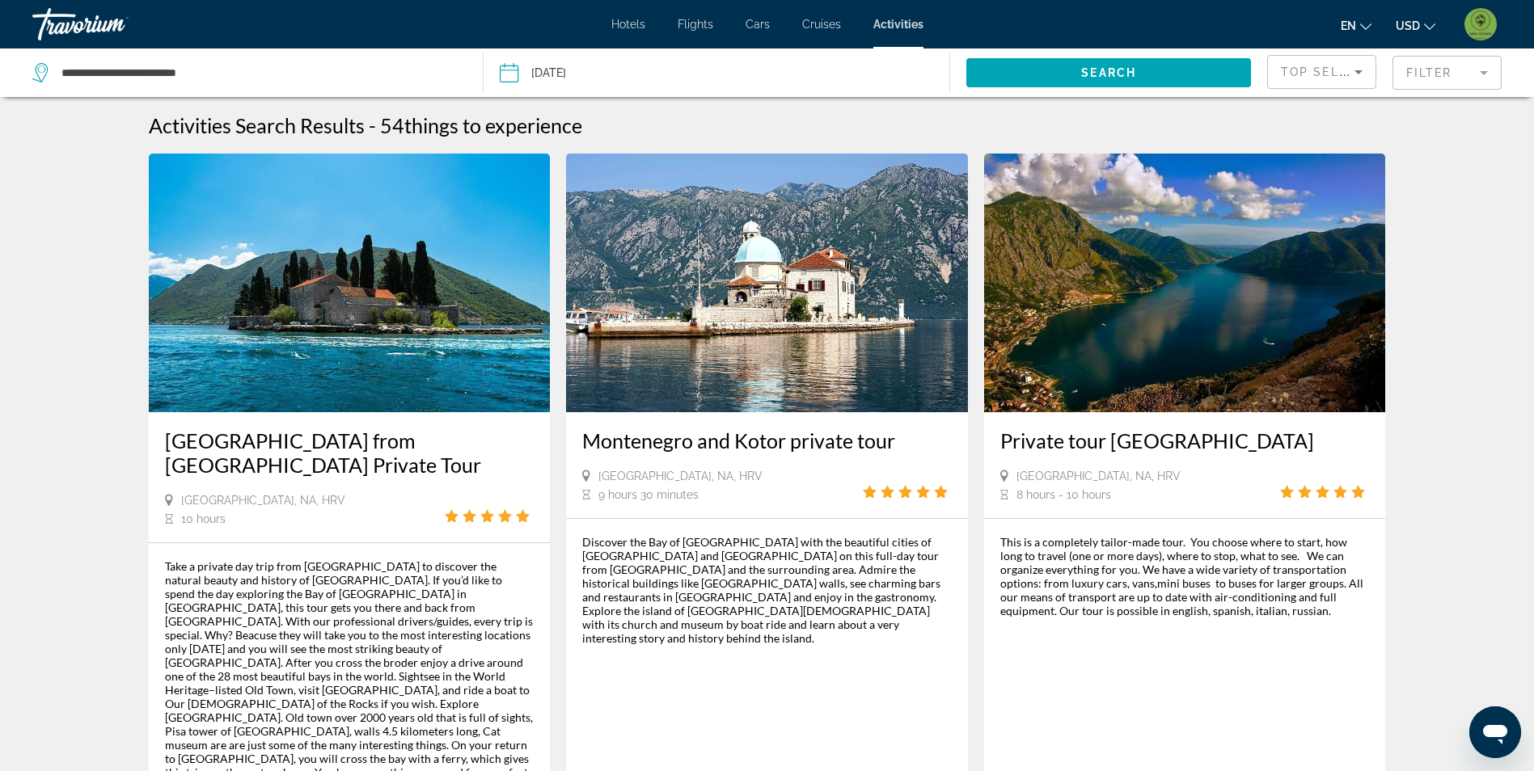
click at [625, 20] on span "Hotels" at bounding box center [628, 24] width 34 height 13
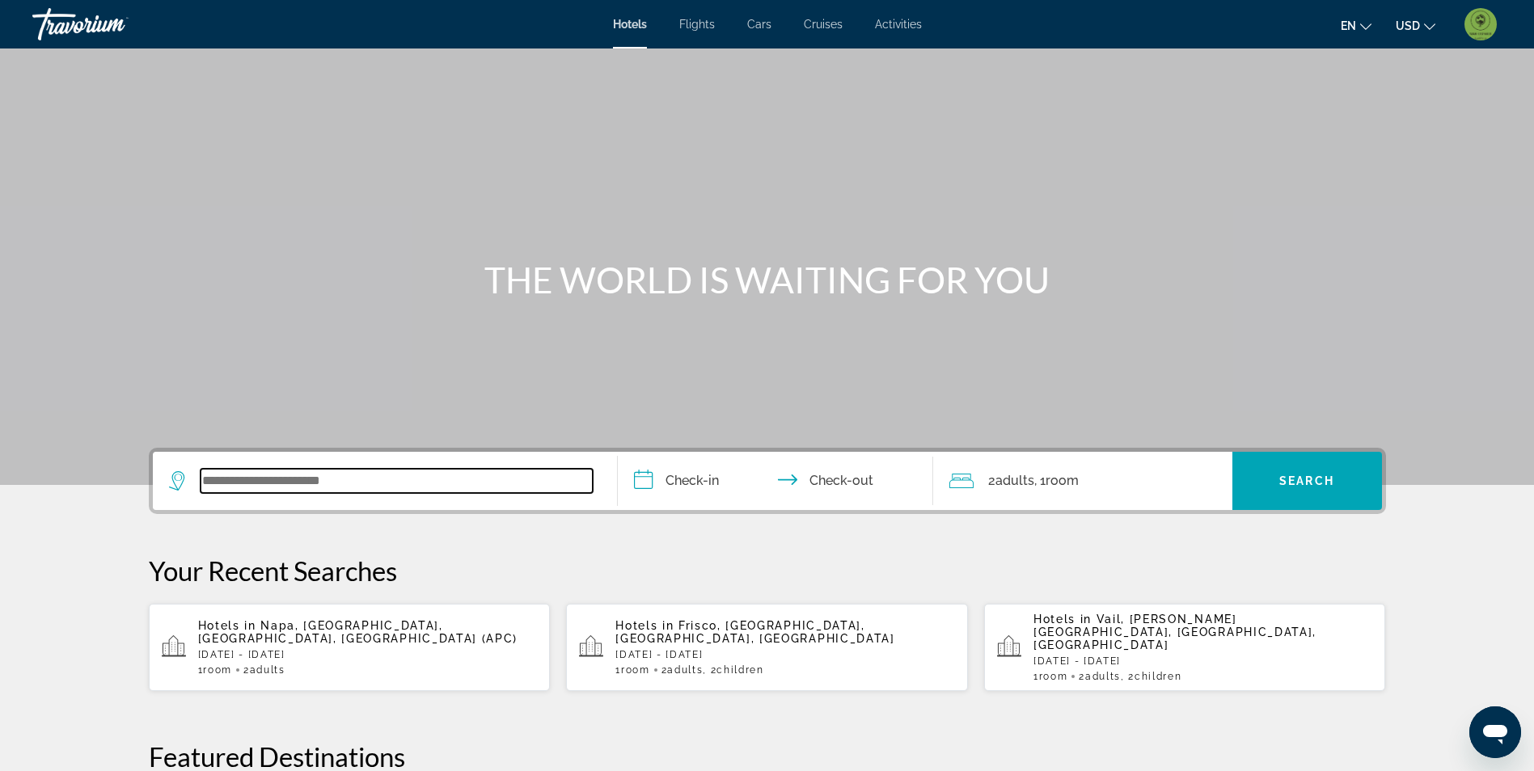
click at [260, 472] on input "Search widget" at bounding box center [396, 481] width 392 height 24
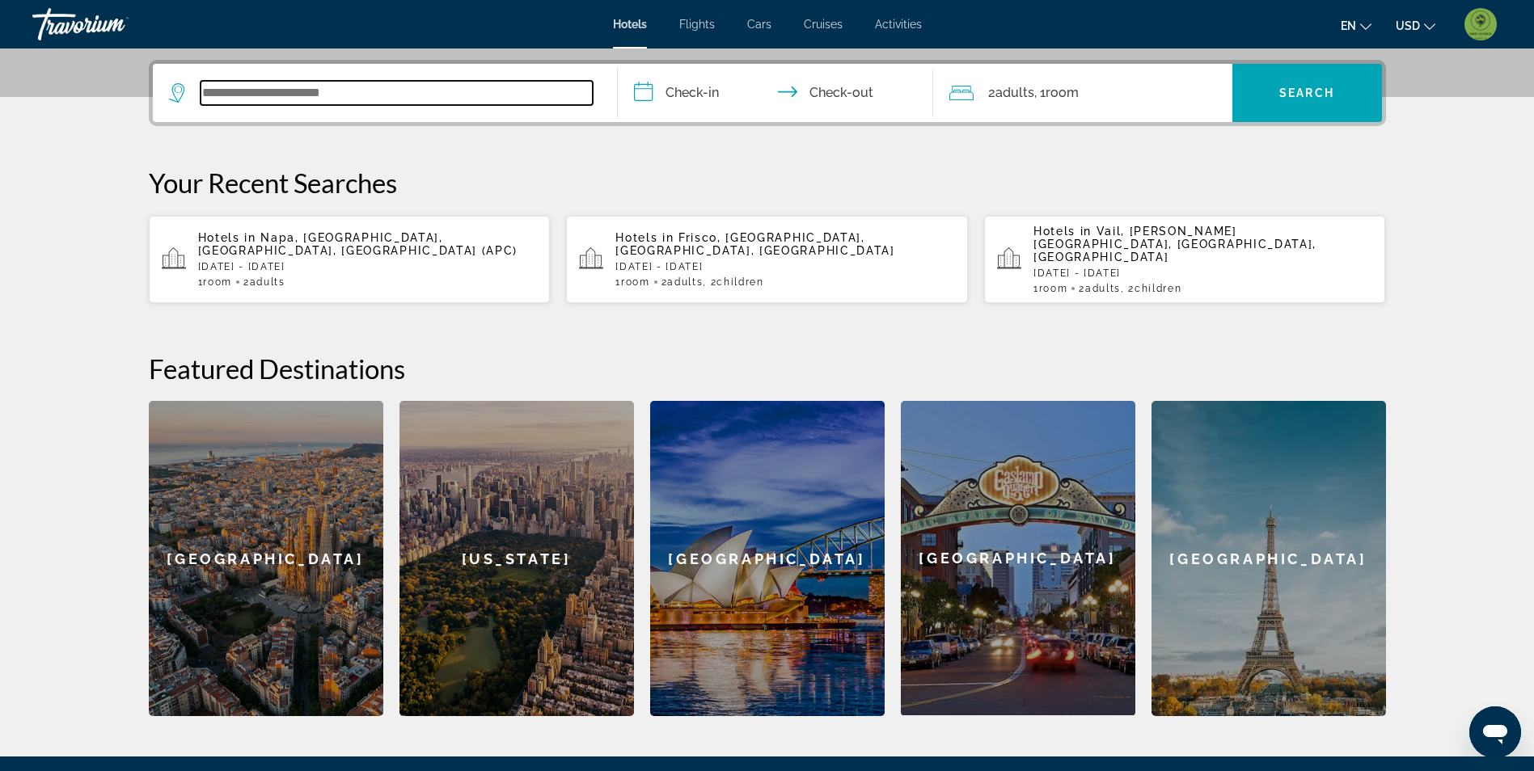
scroll to position [395, 0]
